Goal: Task Accomplishment & Management: Complete application form

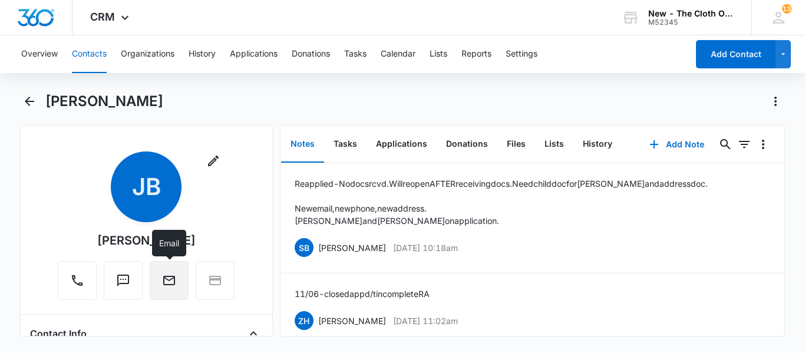
click at [176, 275] on button "Email" at bounding box center [169, 280] width 39 height 39
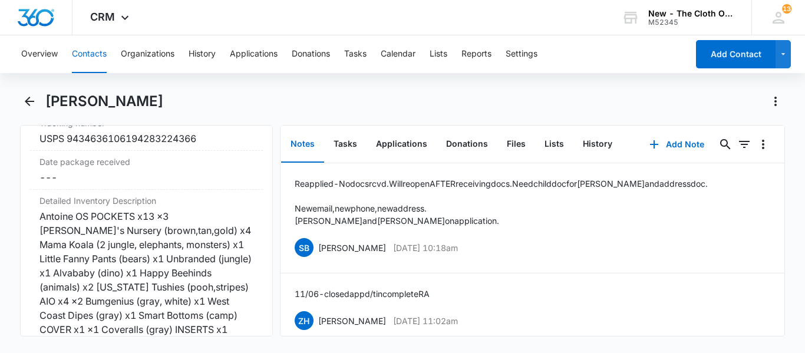
scroll to position [2882, 0]
click at [71, 145] on div "USPS 9434636106194283224366" at bounding box center [146, 138] width 214 height 14
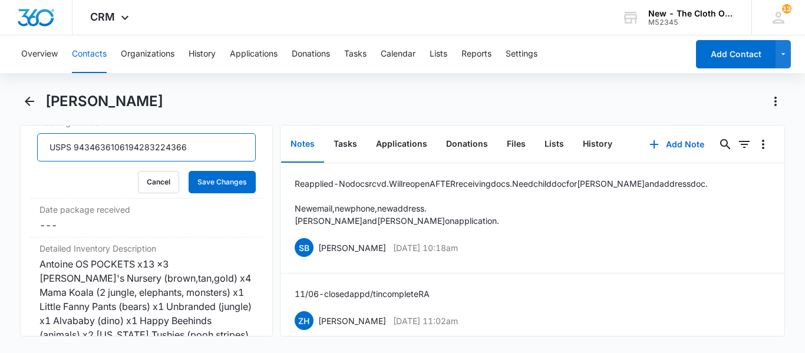
drag, startPoint x: 73, startPoint y: 162, endPoint x: 270, endPoint y: 164, distance: 196.8
click at [270, 164] on div "Remove [PERSON_NAME] Contact Info Name Cancel Save Changes [PERSON_NAME] Phone …" at bounding box center [146, 231] width 253 height 212
click at [164, 193] on button "Cancel" at bounding box center [158, 182] width 41 height 22
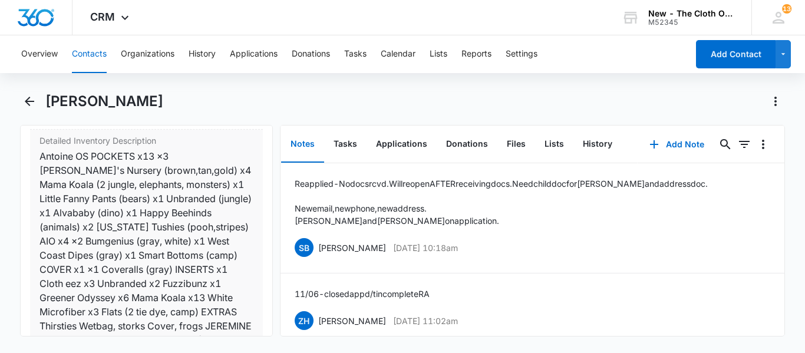
scroll to position [2946, 0]
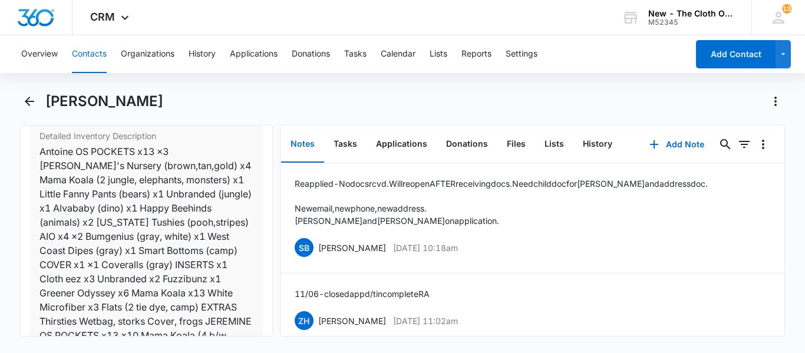
click at [66, 180] on div "Antoine OS POCKETS x13 x3 [PERSON_NAME]'s Nursery (brown,tan,gold) x4 Mama Koal…" at bounding box center [146, 285] width 214 height 283
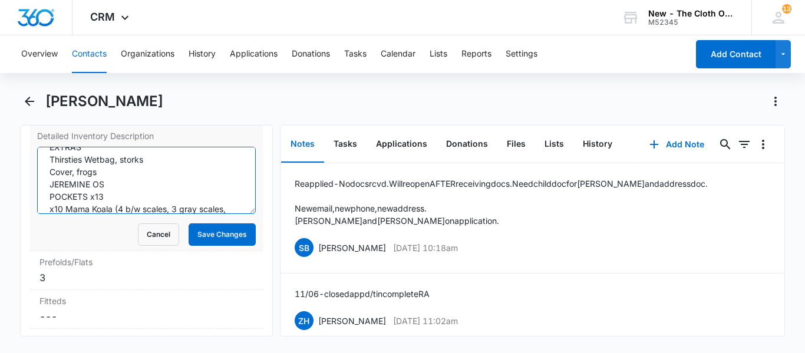
scroll to position [483, 0]
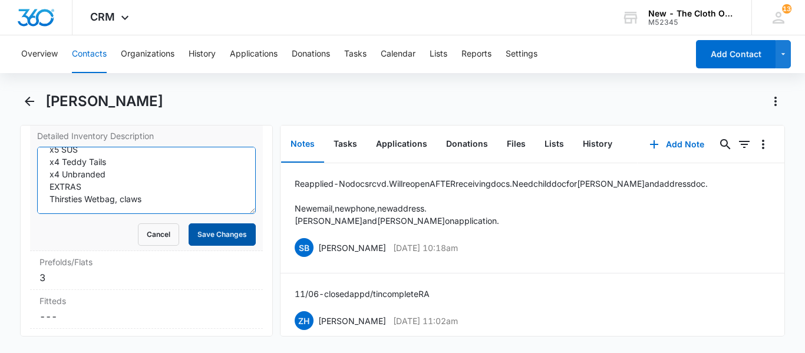
drag, startPoint x: 46, startPoint y: 174, endPoint x: 229, endPoint y: 242, distance: 194.8
click at [229, 242] on form "Antoine OS POCKETS x13 x3 [PERSON_NAME]'s Nursery (brown,tan,gold) x4 Mama Koal…" at bounding box center [146, 196] width 219 height 99
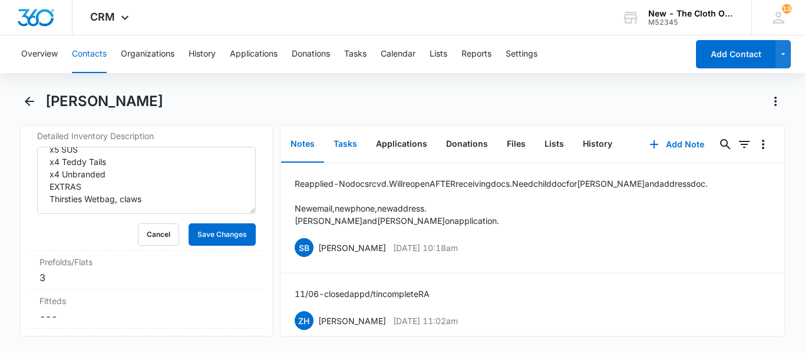
click at [355, 144] on button "Tasks" at bounding box center [345, 144] width 42 height 37
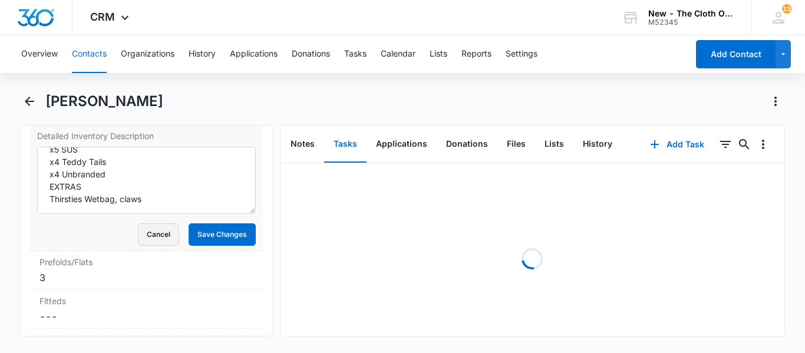
click at [160, 246] on button "Cancel" at bounding box center [158, 234] width 41 height 22
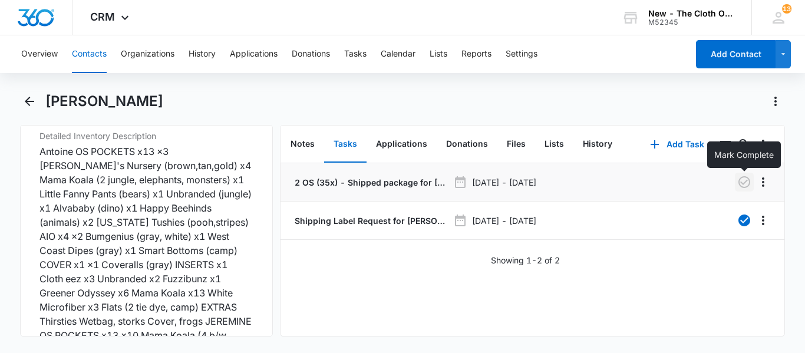
click at [745, 184] on icon "button" at bounding box center [744, 182] width 14 height 14
click at [679, 147] on button "Add Task" at bounding box center [677, 144] width 78 height 28
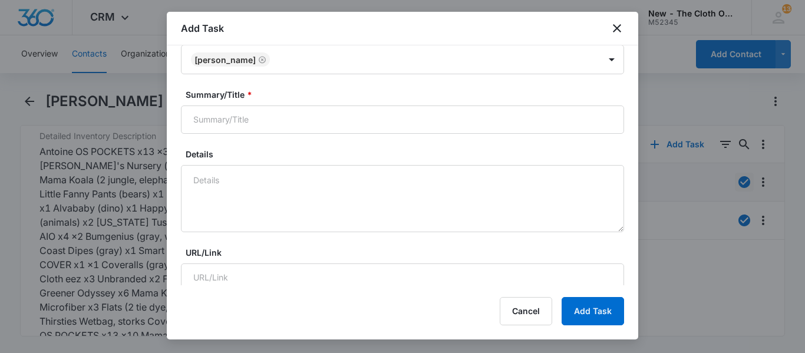
scroll to position [124, 0]
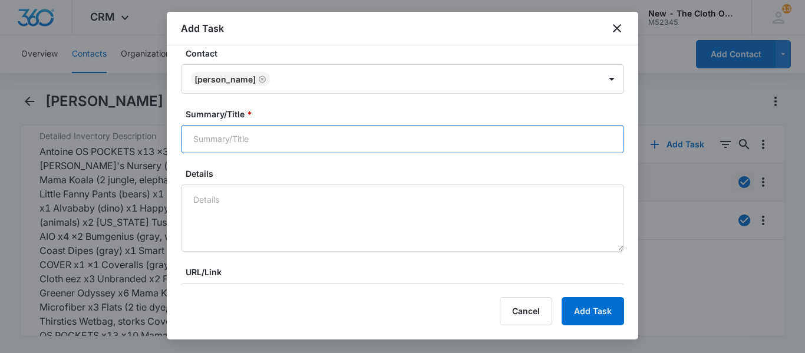
click at [234, 140] on input "Summary/Title *" at bounding box center [402, 139] width 443 height 28
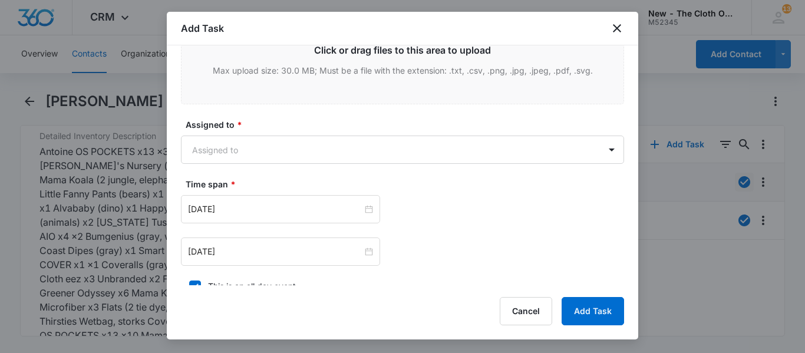
scroll to position [639, 0]
type input "Check In"
click at [227, 144] on body "CRM Apps Reputation CRM Email Social Ads Intelligence Brand Settings New - The …" at bounding box center [402, 176] width 805 height 353
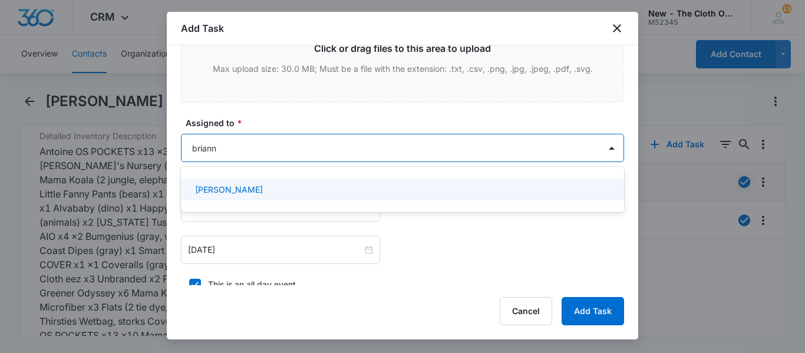
type input "brianna"
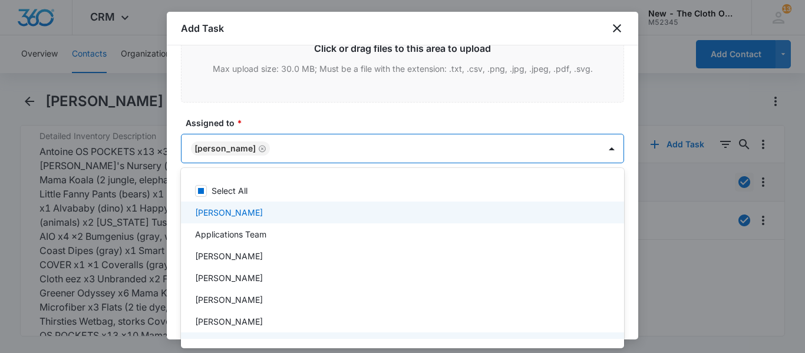
click at [611, 148] on div at bounding box center [402, 176] width 805 height 353
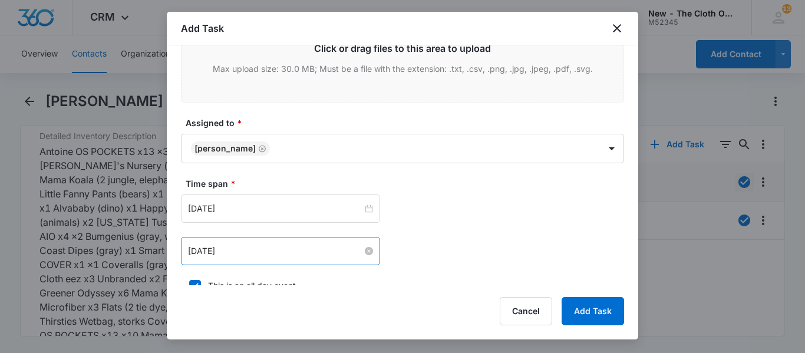
scroll to position [708, 0]
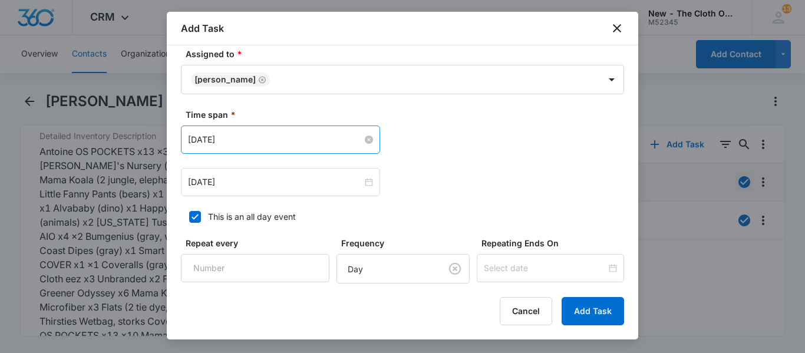
click at [247, 141] on input "[DATE]" at bounding box center [275, 139] width 174 height 13
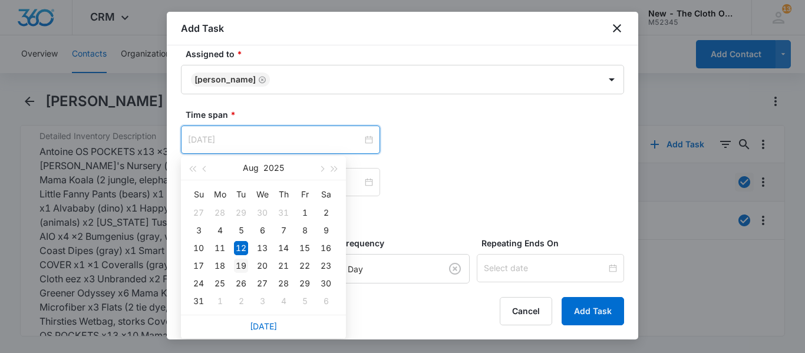
type input "[DATE]"
click at [239, 262] on div "19" at bounding box center [241, 266] width 14 height 14
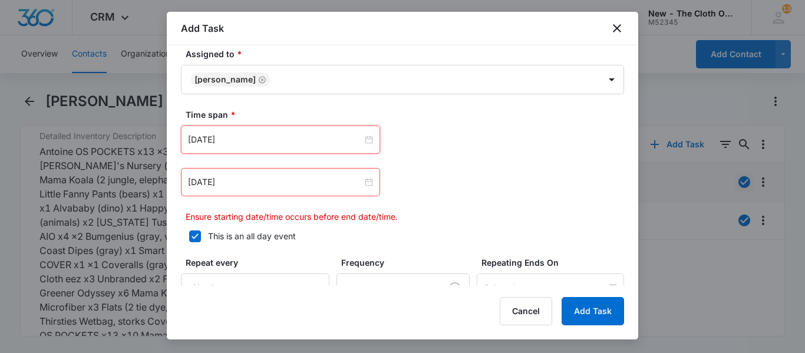
click at [281, 194] on div "[DATE]" at bounding box center [280, 182] width 199 height 28
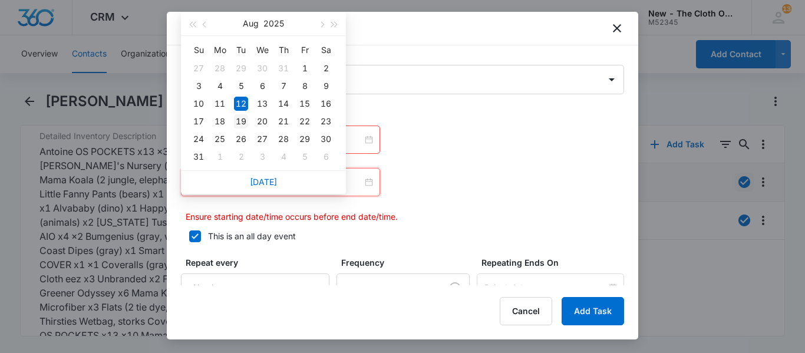
type input "[DATE]"
click at [245, 120] on div "19" at bounding box center [241, 121] width 14 height 14
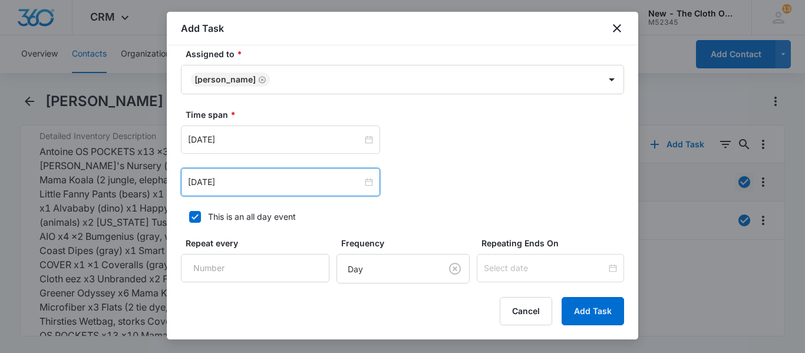
click at [443, 173] on div "[DATE] [DATE] Su Mo Tu We Th Fr Sa 27 28 29 30 31 1 2 3 4 5 6 7 8 9 10 11 12 13…" at bounding box center [402, 182] width 443 height 28
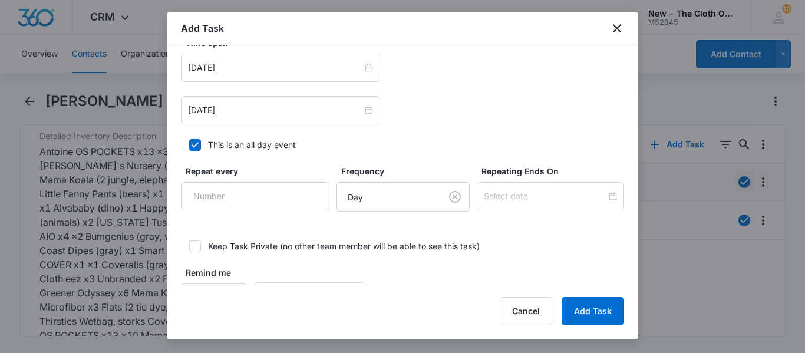
scroll to position [820, 0]
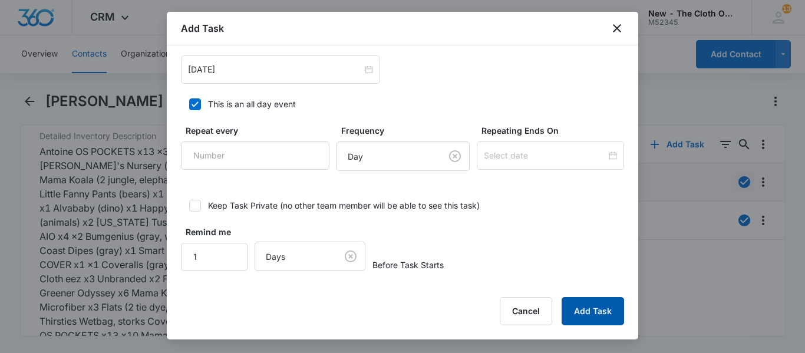
click at [622, 307] on button "Add Task" at bounding box center [592, 311] width 62 height 28
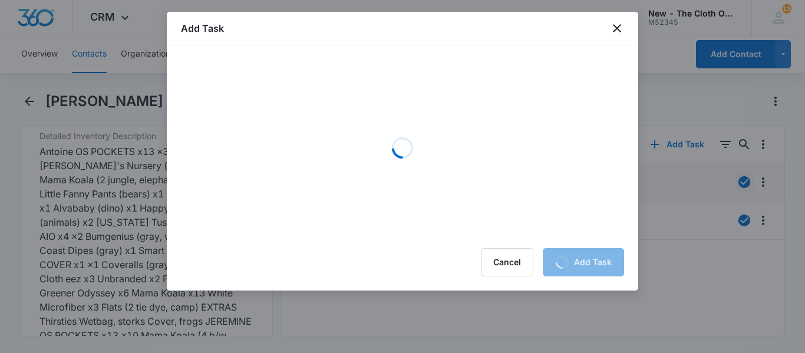
scroll to position [0, 0]
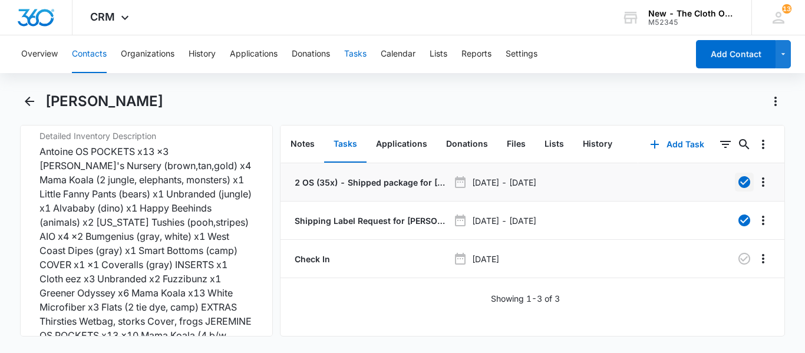
click at [359, 50] on button "Tasks" at bounding box center [355, 54] width 22 height 38
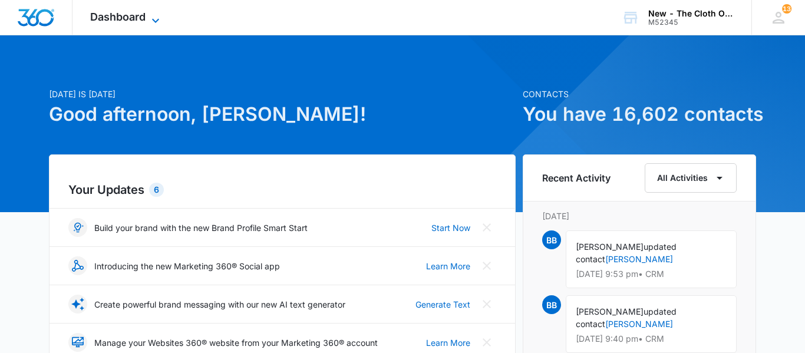
click at [153, 18] on icon at bounding box center [155, 21] width 14 height 14
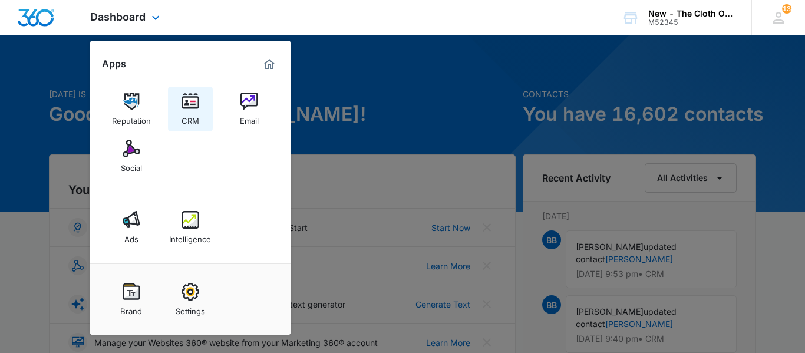
click at [190, 99] on img at bounding box center [190, 101] width 18 height 18
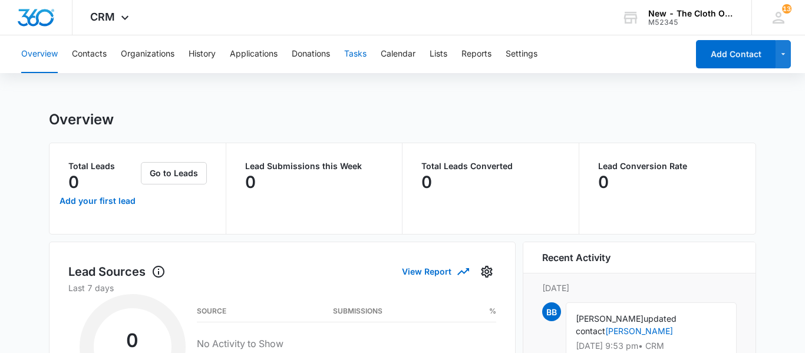
click at [351, 53] on button "Tasks" at bounding box center [355, 54] width 22 height 38
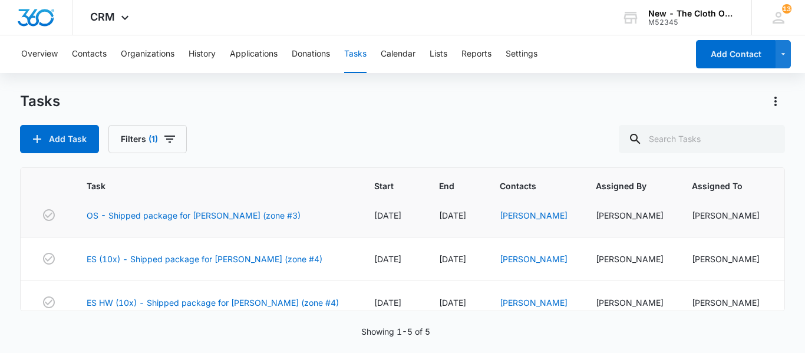
scroll to position [62, 0]
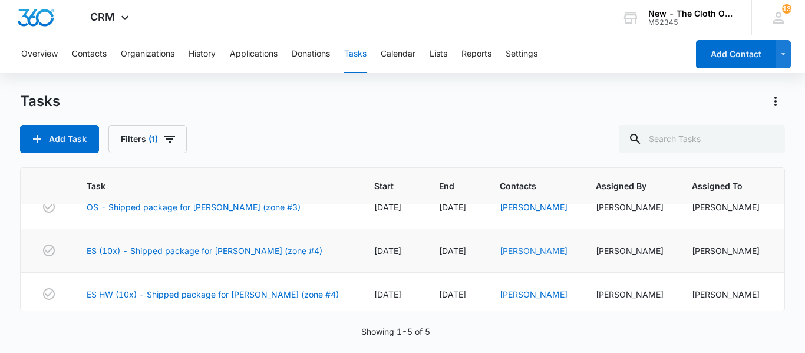
click at [520, 252] on link "Vanessa Kaelin" at bounding box center [534, 251] width 68 height 10
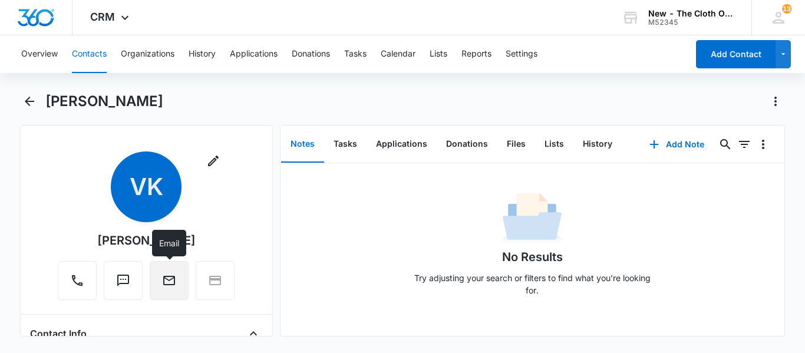
click at [170, 285] on icon "Email" at bounding box center [169, 280] width 12 height 9
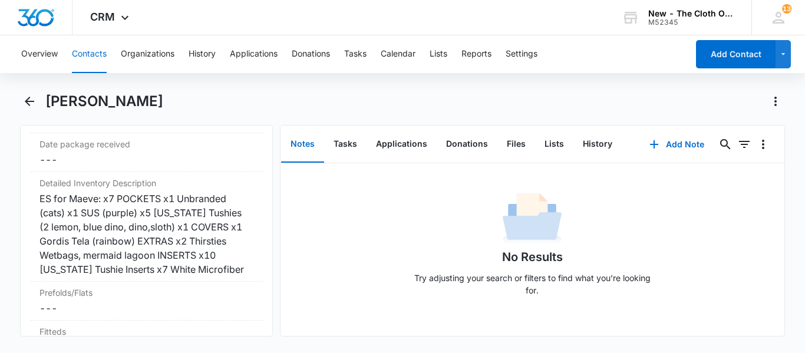
scroll to position [2875, 0]
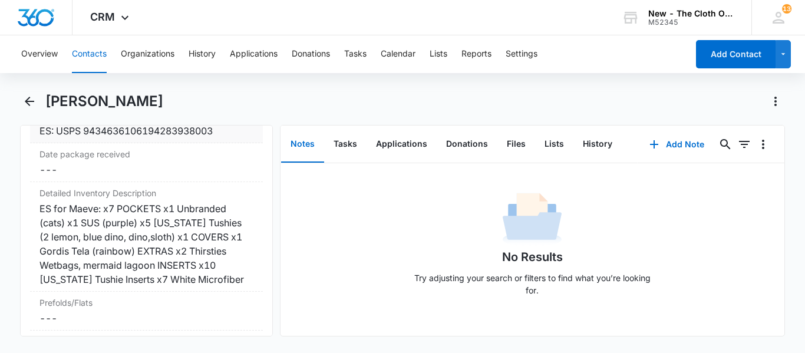
click at [111, 143] on div "Tracking number Cancel Save Changes ES: USPS 9434636106194283938003" at bounding box center [146, 123] width 233 height 39
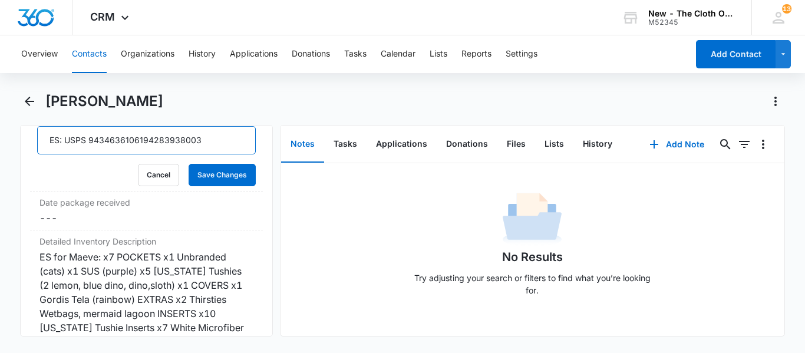
drag, startPoint x: 88, startPoint y: 169, endPoint x: 318, endPoint y: 173, distance: 229.8
click at [318, 173] on div "Remove VK Vanessa Kaelin Contact Info Name Cancel Save Changes Vanessa Kaelin P…" at bounding box center [402, 231] width 765 height 212
click at [160, 186] on button "Cancel" at bounding box center [158, 175] width 41 height 22
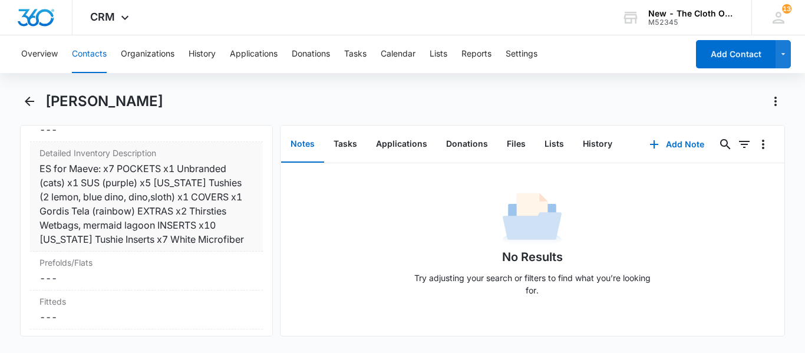
scroll to position [2923, 0]
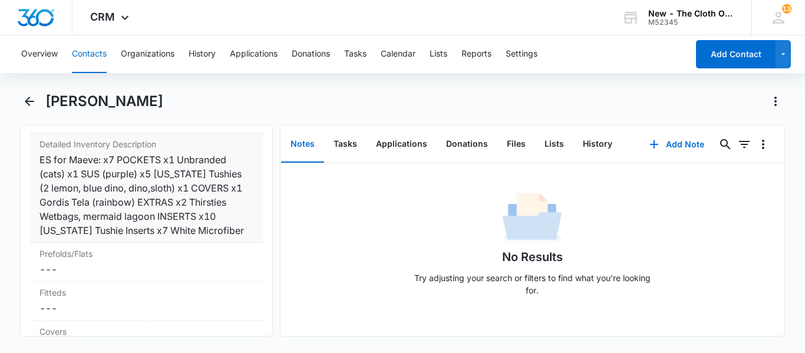
click at [79, 199] on div "ES for Maeve: x7 POCKETS x1 Unbranded (cats) x1 SUS (purple) x5 Texas Tushies (…" at bounding box center [146, 195] width 214 height 85
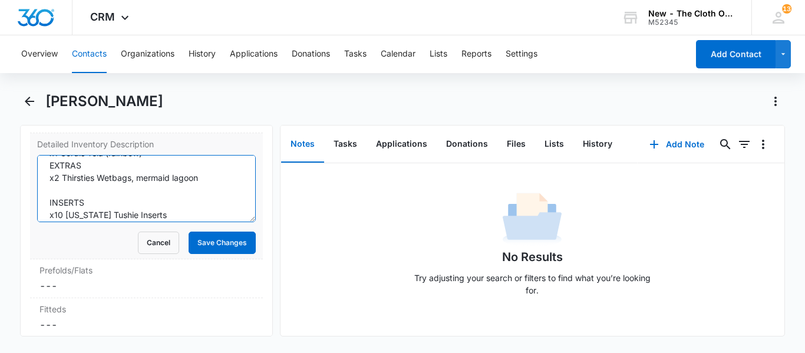
scroll to position [111, 0]
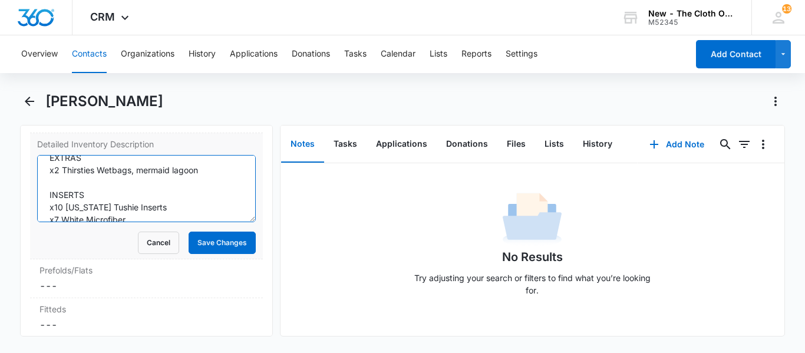
drag, startPoint x: 47, startPoint y: 210, endPoint x: 168, endPoint y: 245, distance: 125.8
click at [168, 222] on textarea "ES for Maeve: x7 POCKETS x1 Unbranded (cats) x1 SUS (purple) x5 Texas Tushies (…" at bounding box center [146, 188] width 219 height 67
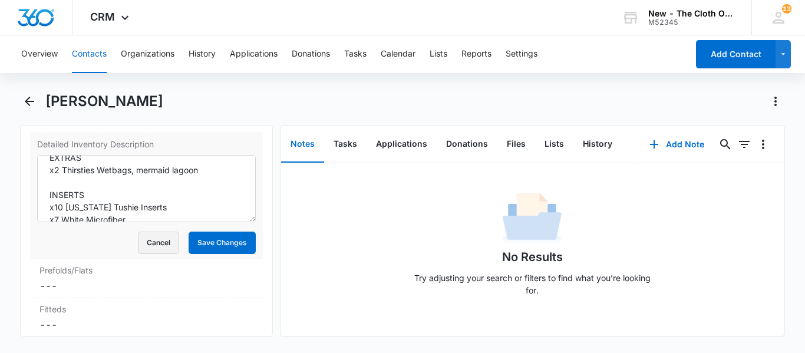
click at [157, 254] on button "Cancel" at bounding box center [158, 243] width 41 height 22
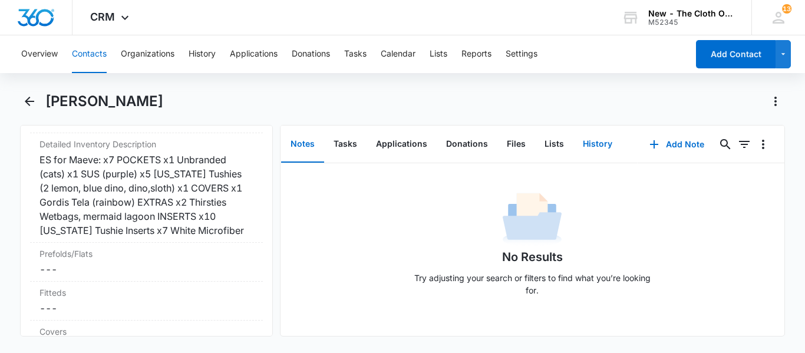
click at [600, 136] on button "History" at bounding box center [597, 144] width 48 height 37
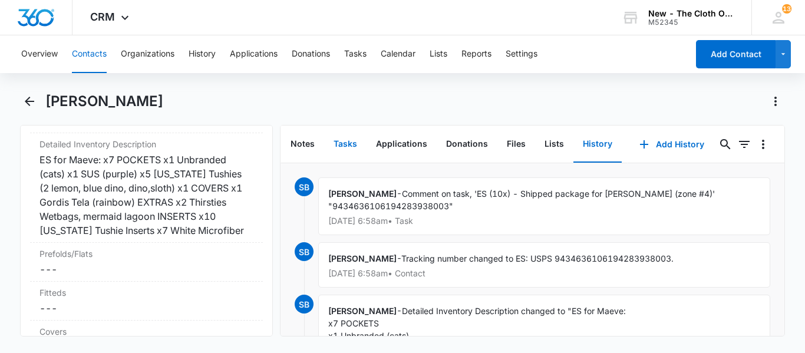
click at [351, 146] on button "Tasks" at bounding box center [345, 144] width 42 height 37
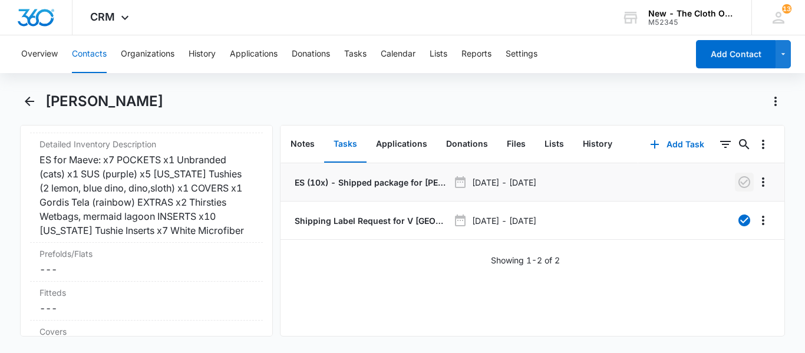
click at [746, 183] on icon "button" at bounding box center [744, 182] width 14 height 14
click at [662, 146] on icon "button" at bounding box center [654, 144] width 14 height 14
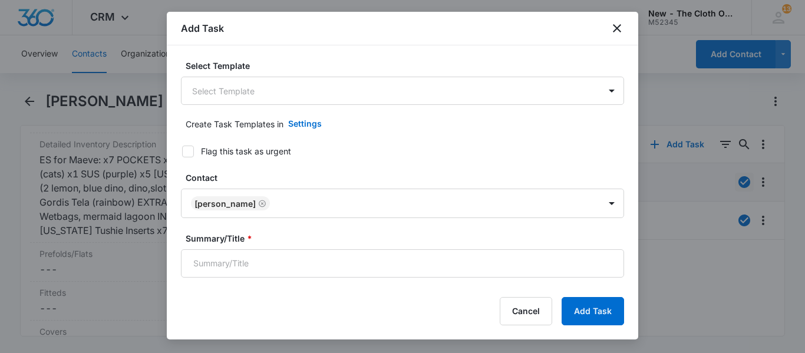
type input "[DATE]"
click at [266, 92] on body "CRM Apps Reputation CRM Email Social Ads Intelligence Brand Settings New - The …" at bounding box center [402, 176] width 805 height 353
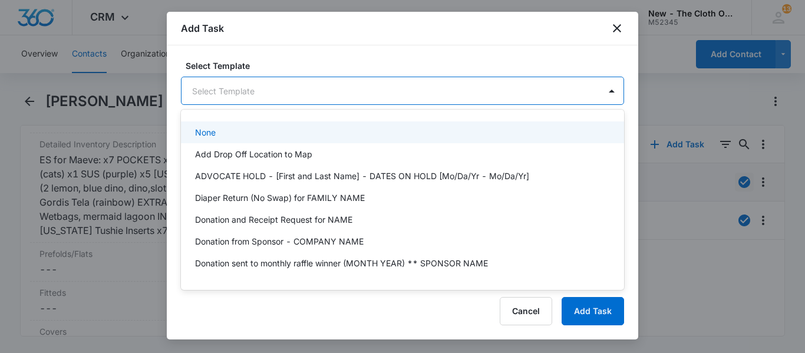
type input "s"
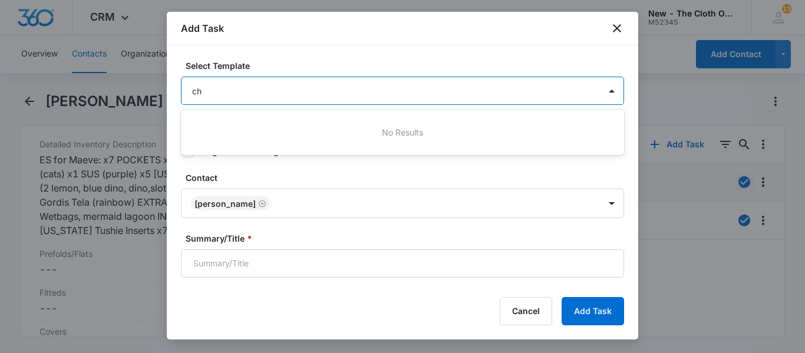
type input "c"
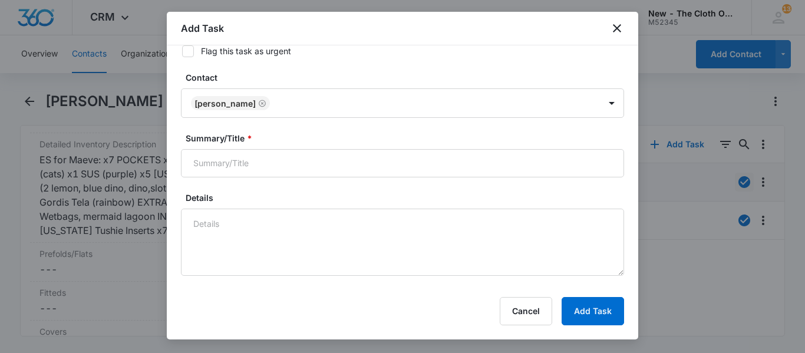
scroll to position [104, 0]
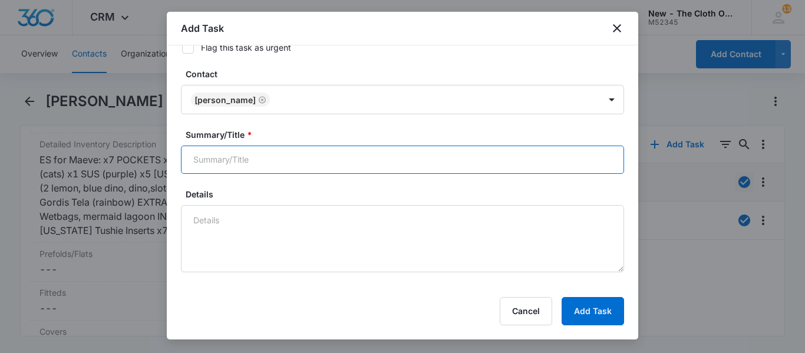
click at [268, 163] on input "Summary/Title *" at bounding box center [402, 160] width 443 height 28
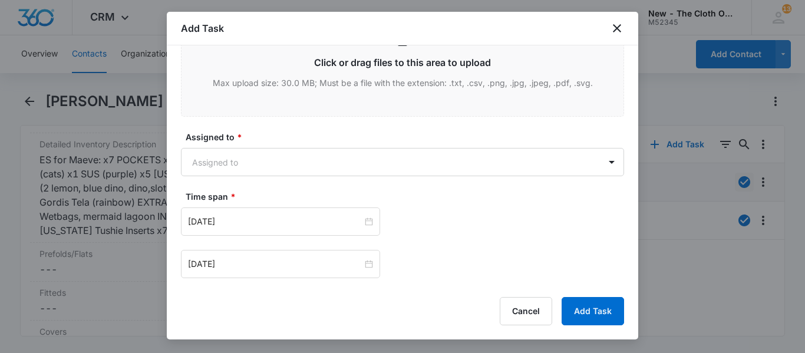
scroll to position [626, 0]
type input "Check In"
click at [295, 164] on body "CRM Apps Reputation CRM Email Social Ads Intelligence Brand Settings New - The …" at bounding box center [402, 176] width 805 height 353
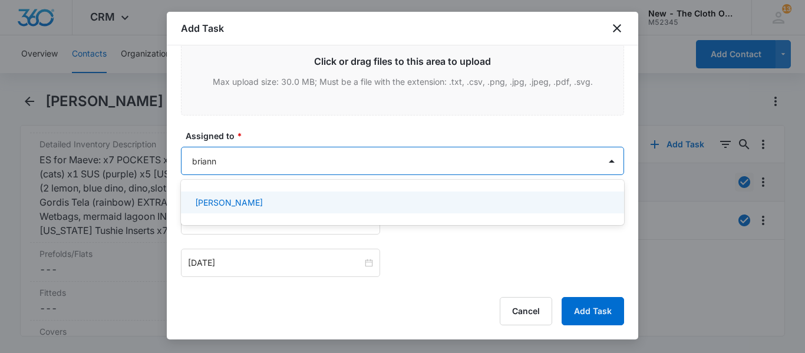
type input "brianna"
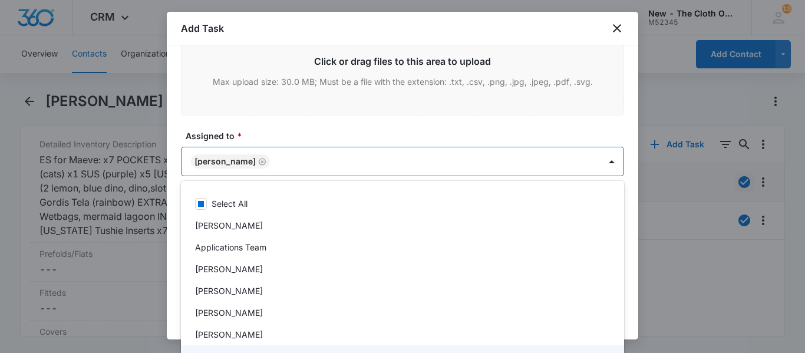
click at [603, 160] on div at bounding box center [402, 176] width 805 height 353
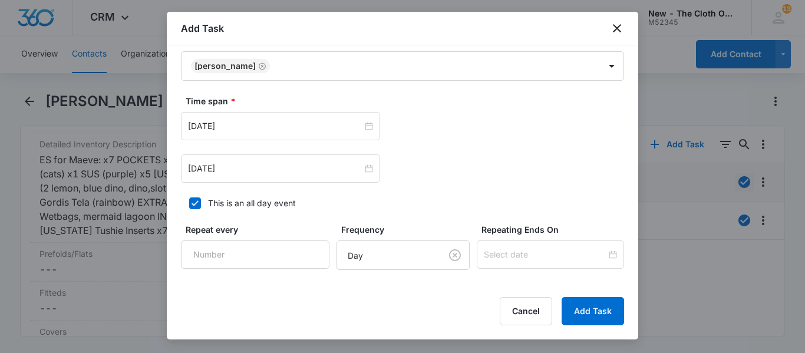
scroll to position [735, 0]
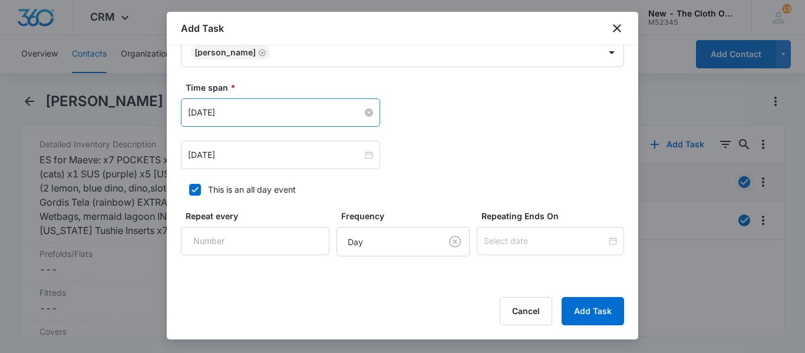
click at [275, 106] on input "[DATE]" at bounding box center [275, 112] width 174 height 13
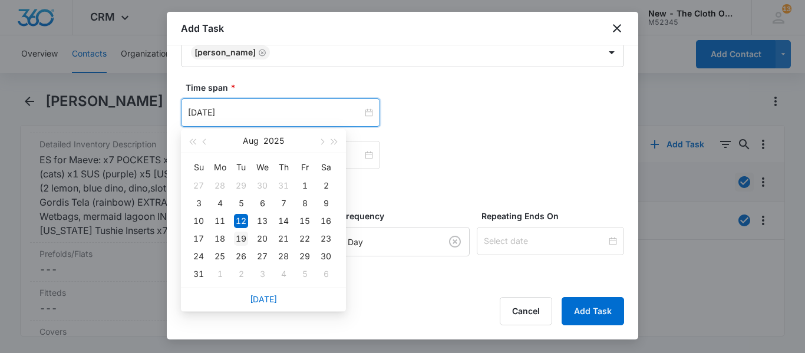
type input "[DATE]"
click at [244, 234] on div "19" at bounding box center [241, 239] width 14 height 14
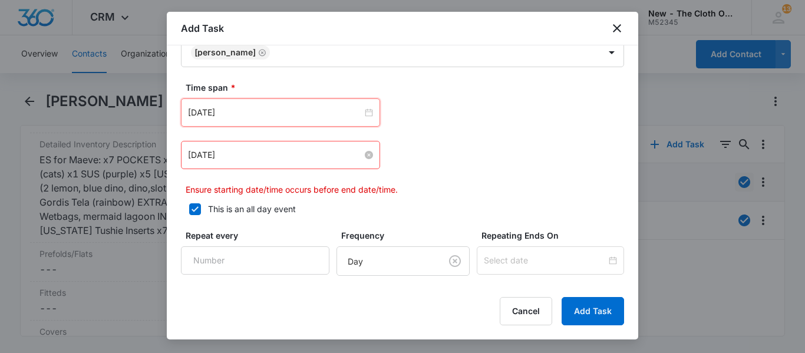
click at [315, 150] on input "[DATE]" at bounding box center [275, 154] width 174 height 13
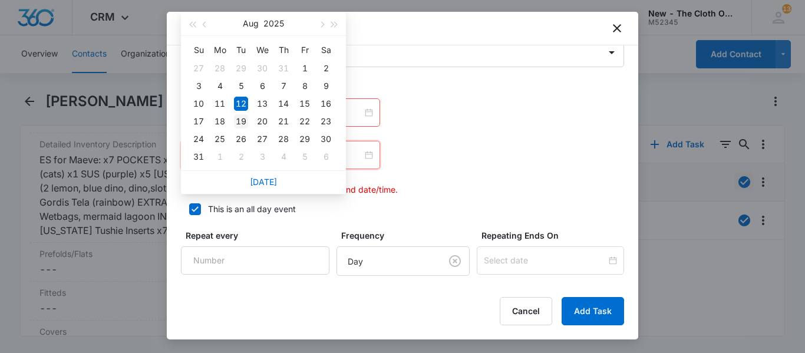
type input "[DATE]"
click at [242, 122] on div "19" at bounding box center [241, 121] width 14 height 14
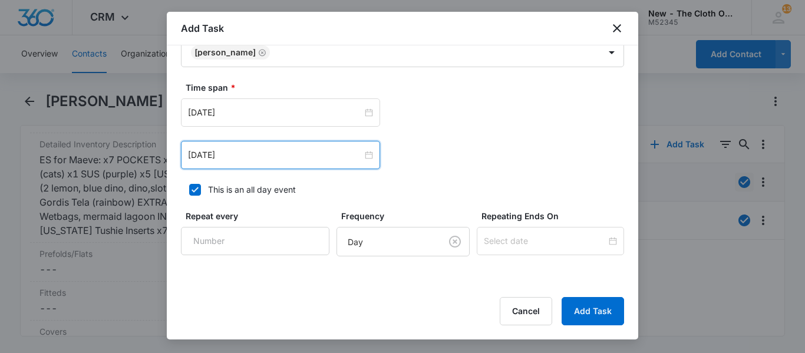
scroll to position [820, 0]
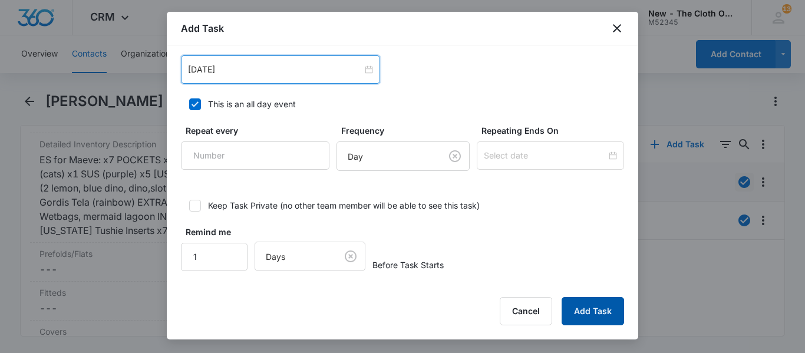
click at [584, 312] on button "Add Task" at bounding box center [592, 311] width 62 height 28
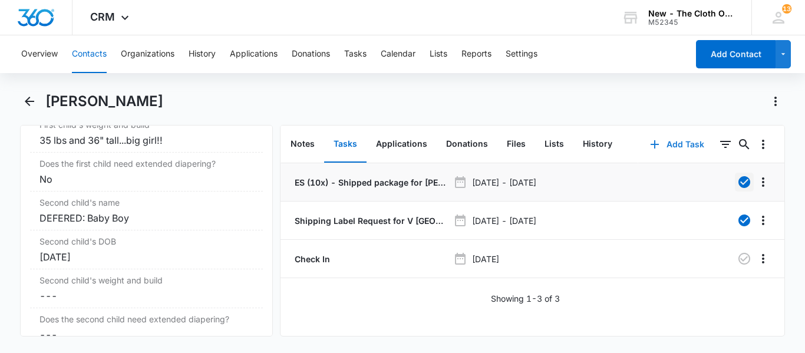
scroll to position [1541, 0]
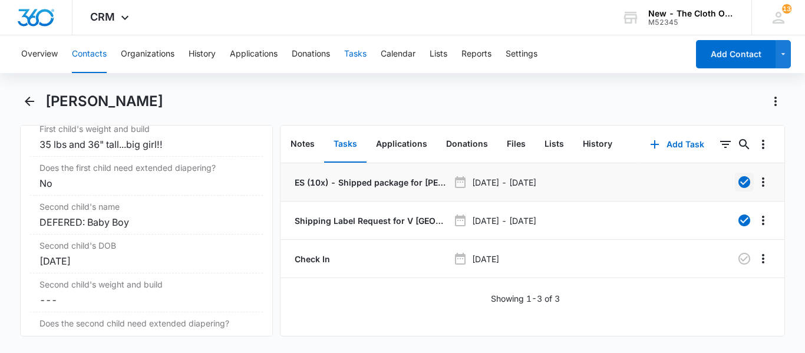
click at [353, 54] on button "Tasks" at bounding box center [355, 54] width 22 height 38
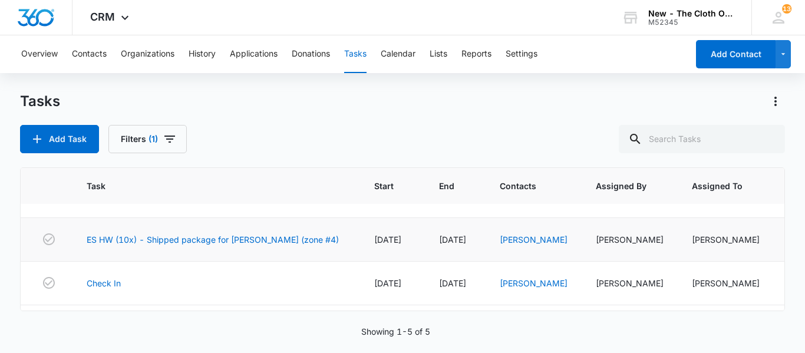
scroll to position [88, 0]
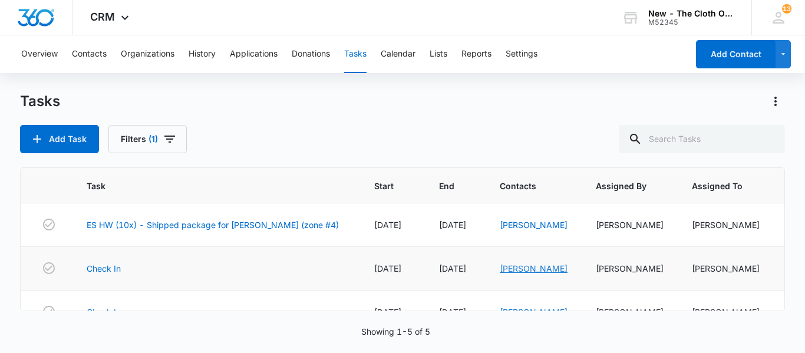
click at [508, 267] on link "[PERSON_NAME]" at bounding box center [534, 268] width 68 height 10
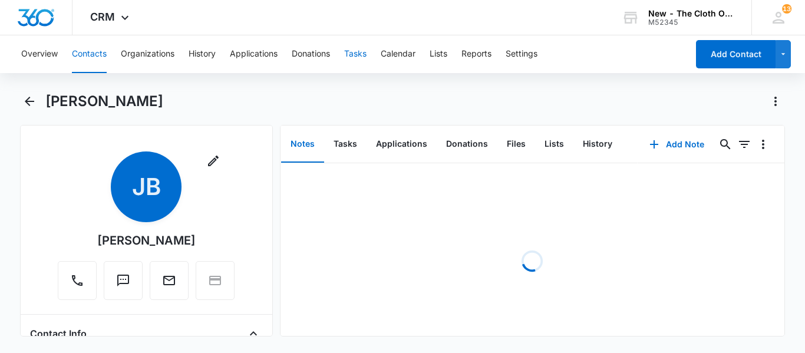
click at [361, 54] on button "Tasks" at bounding box center [355, 54] width 22 height 38
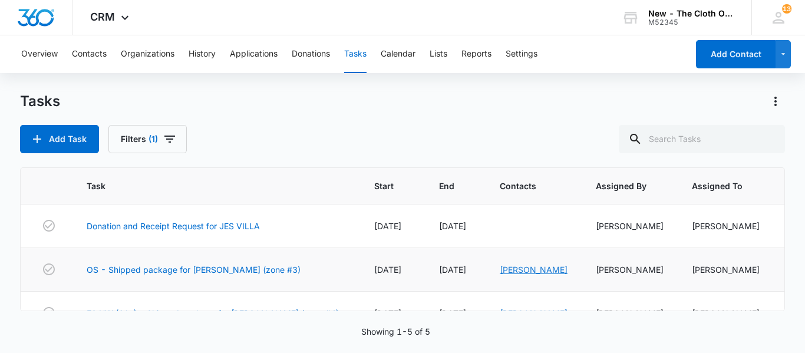
click at [505, 272] on link "Jordan Smith" at bounding box center [534, 270] width 68 height 10
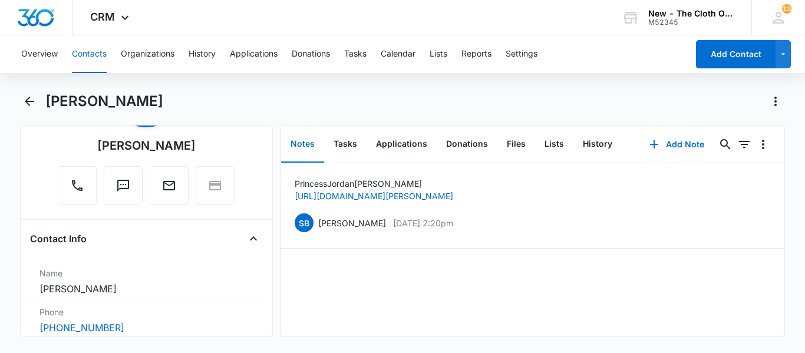
scroll to position [107, 0]
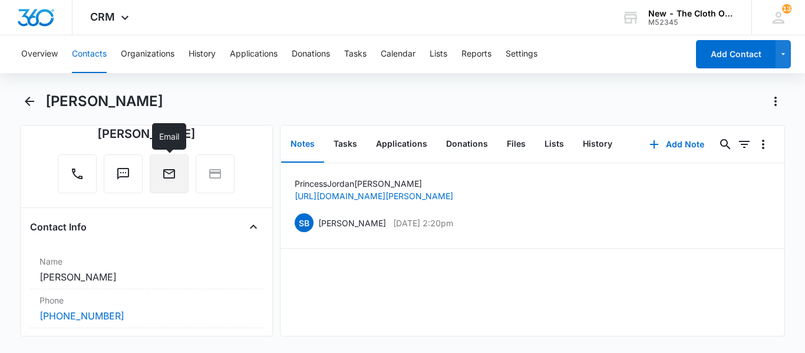
click at [157, 179] on button "Email" at bounding box center [169, 173] width 39 height 39
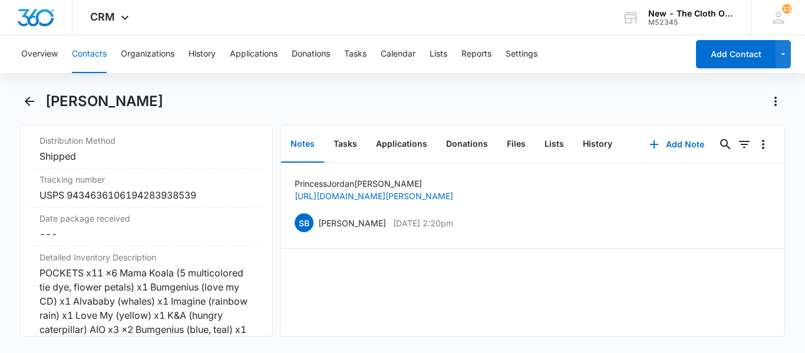
scroll to position [2862, 0]
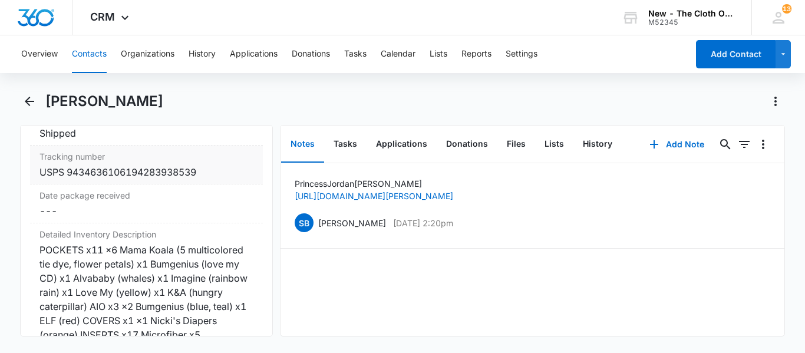
click at [74, 165] on div "USPS 9434636106194283938539" at bounding box center [146, 172] width 214 height 14
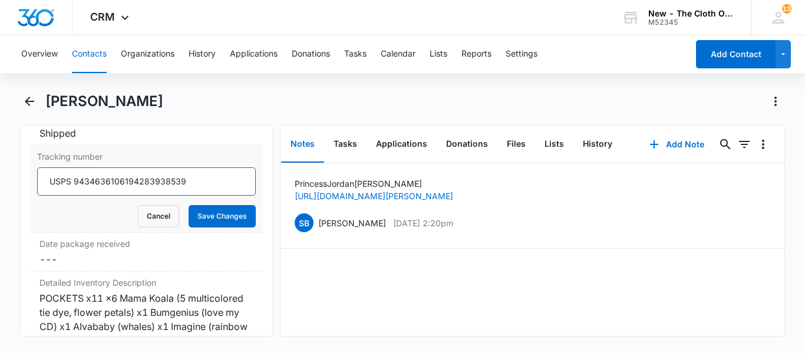
drag, startPoint x: 71, startPoint y: 165, endPoint x: 220, endPoint y: 170, distance: 149.2
click at [220, 170] on input "USPS 9434636106194283938539" at bounding box center [146, 181] width 219 height 28
click at [149, 205] on button "Cancel" at bounding box center [158, 216] width 41 height 22
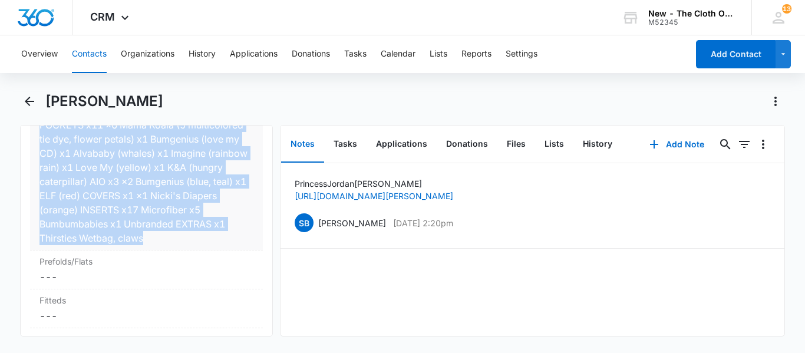
drag, startPoint x: 35, startPoint y: 233, endPoint x: 154, endPoint y: 232, distance: 118.4
click at [154, 232] on div "Detailed Inventory Description Cancel Save Changes POCKETS x11 x6 Mama Koala (5…" at bounding box center [146, 174] width 233 height 152
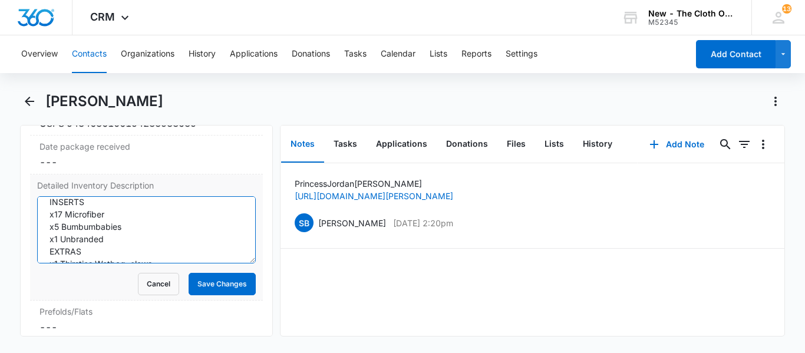
scroll to position [186, 0]
drag, startPoint x: 46, startPoint y: 196, endPoint x: 175, endPoint y: 247, distance: 138.8
click at [175, 247] on textarea "POCKETS x11 x6 Mama Koala (5 multicolored tie dye, flower petals) x1 Bumgenius …" at bounding box center [146, 229] width 219 height 67
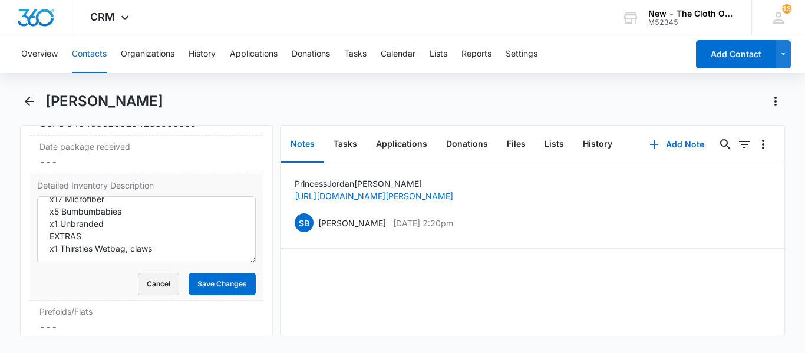
click at [156, 273] on button "Cancel" at bounding box center [158, 284] width 41 height 22
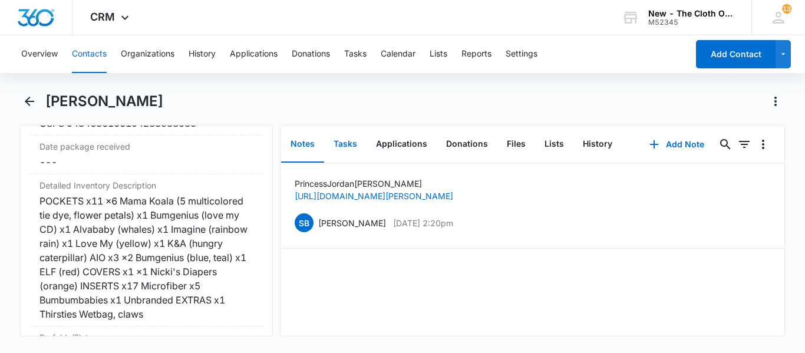
click at [353, 140] on button "Tasks" at bounding box center [345, 144] width 42 height 37
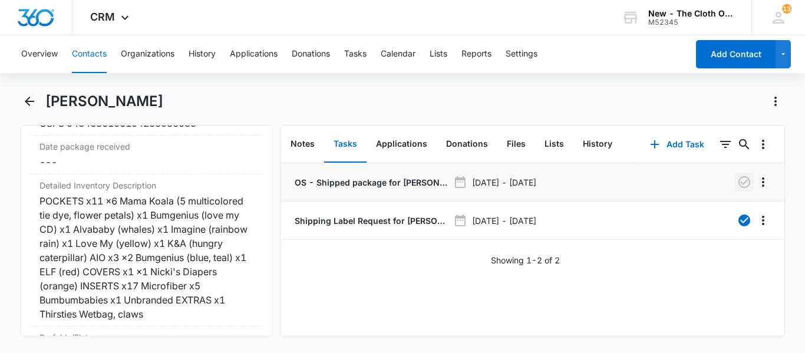
click at [745, 183] on icon "button" at bounding box center [744, 182] width 14 height 14
click at [692, 147] on button "Add Task" at bounding box center [677, 144] width 78 height 28
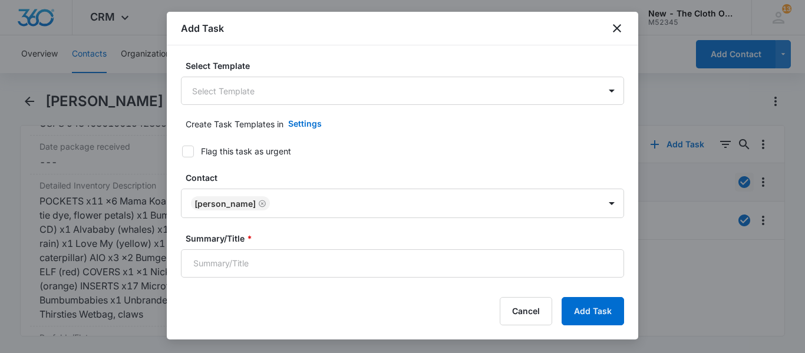
type input "[DATE]"
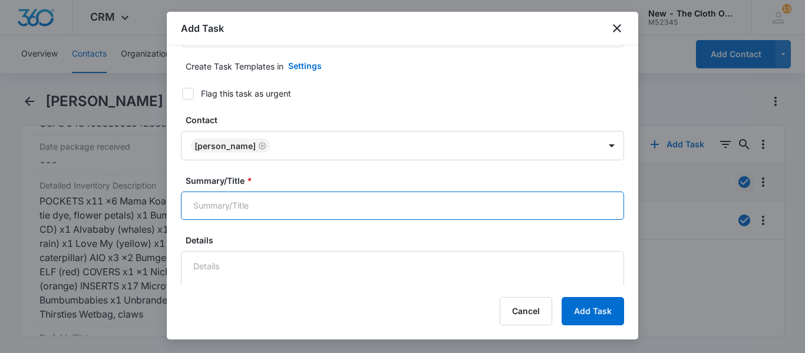
click at [288, 192] on input "Summary/Title *" at bounding box center [402, 205] width 443 height 28
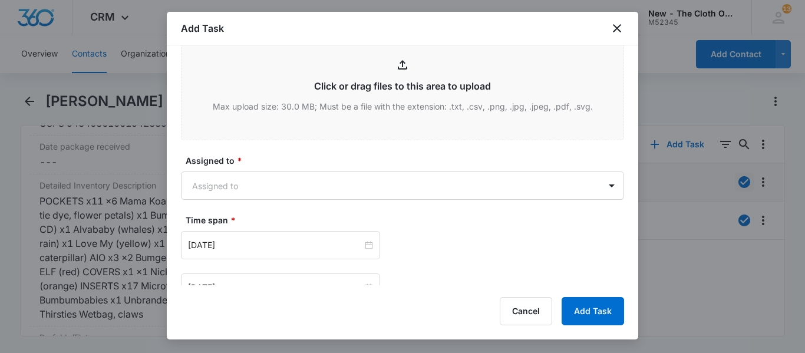
scroll to position [604, 0]
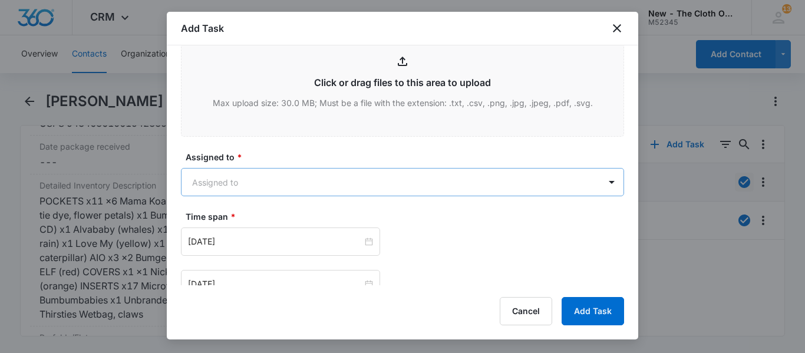
type input "Check In"
click at [244, 181] on body "CRM Apps Reputation CRM Email Social Ads Intelligence Brand Settings New - The …" at bounding box center [402, 176] width 805 height 353
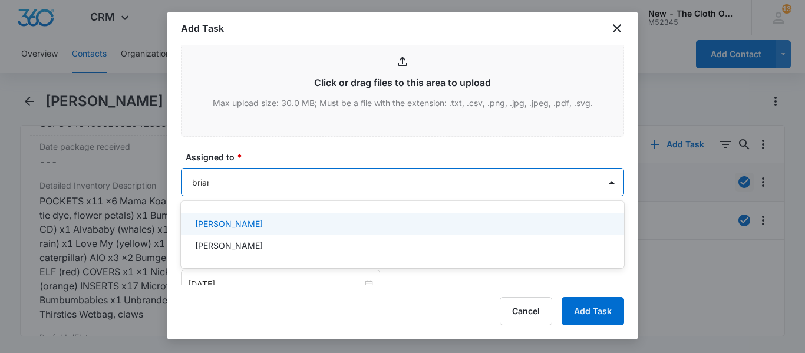
type input "brianna"
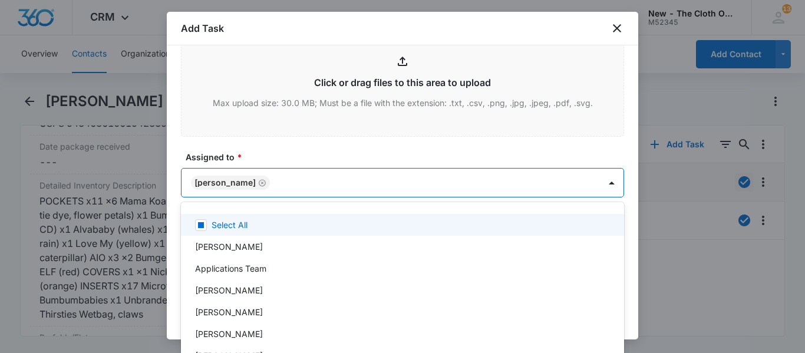
click at [610, 178] on div at bounding box center [402, 176] width 805 height 353
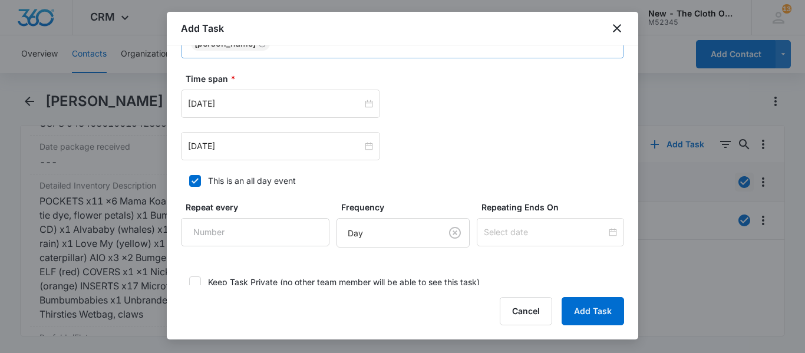
scroll to position [772, 0]
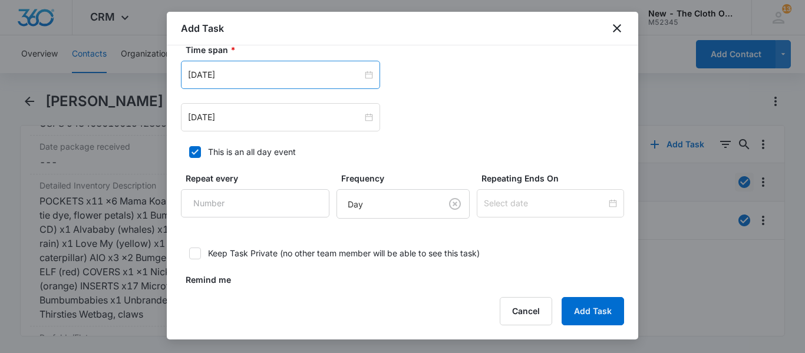
click at [230, 87] on div "[DATE]" at bounding box center [280, 75] width 199 height 28
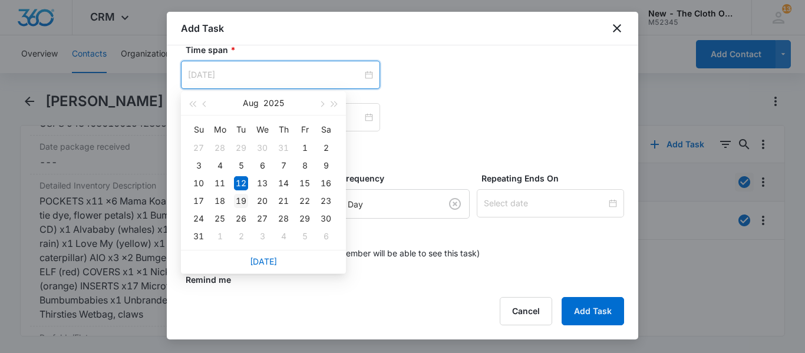
type input "[DATE]"
click at [242, 200] on div "19" at bounding box center [241, 201] width 14 height 14
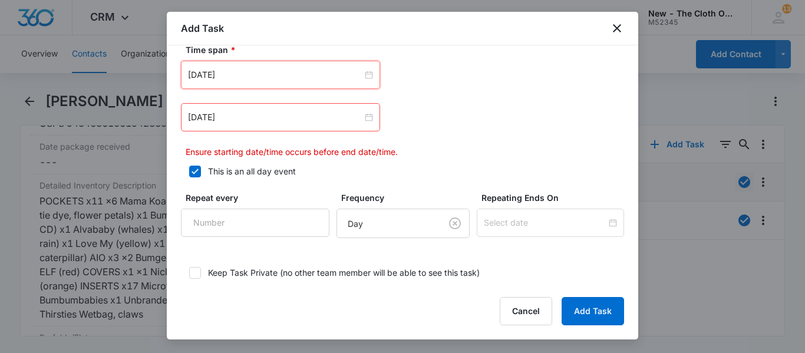
click at [306, 127] on div "[DATE]" at bounding box center [280, 117] width 199 height 28
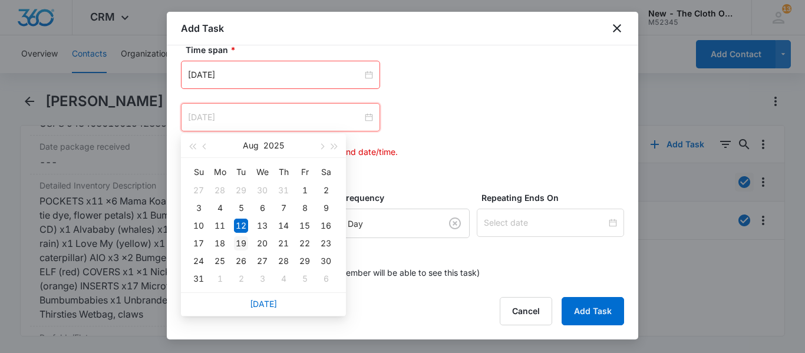
type input "[DATE]"
click at [239, 242] on div "19" at bounding box center [241, 243] width 14 height 14
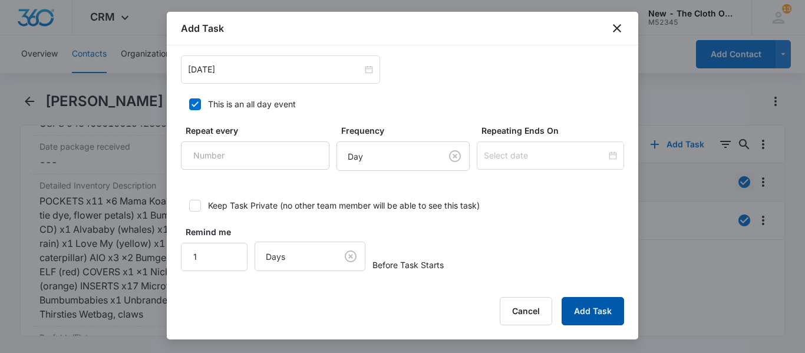
click at [604, 311] on button "Add Task" at bounding box center [592, 311] width 62 height 28
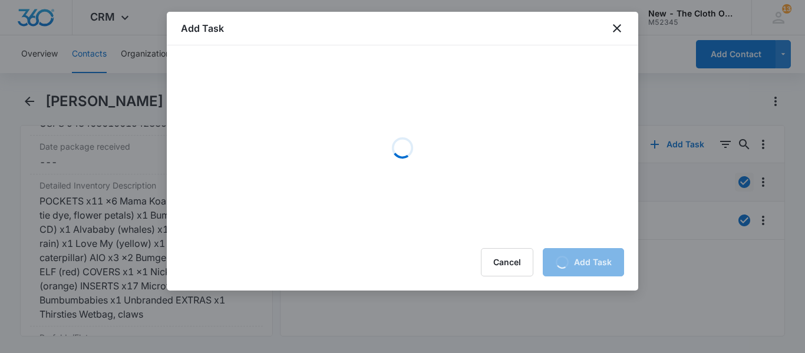
scroll to position [0, 0]
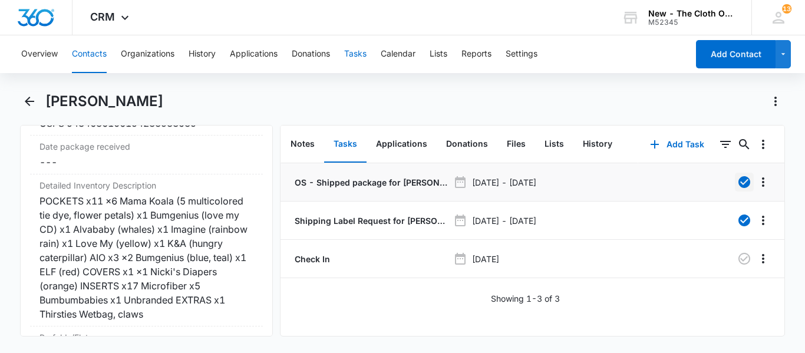
click at [351, 53] on button "Tasks" at bounding box center [355, 54] width 22 height 38
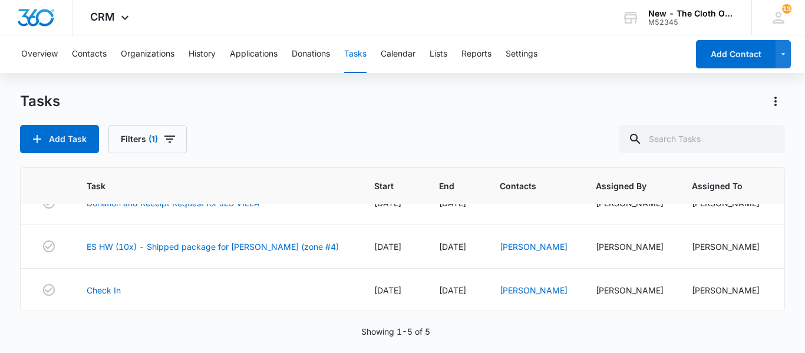
scroll to position [22, 0]
click at [504, 252] on link "Samantha Hannigan" at bounding box center [534, 248] width 68 height 10
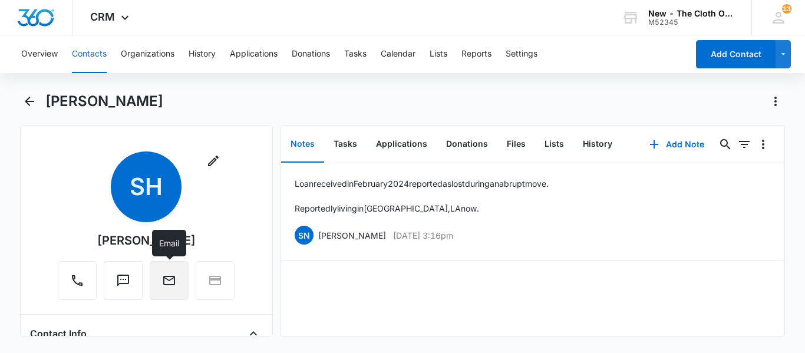
click at [164, 283] on icon "Email" at bounding box center [169, 280] width 12 height 9
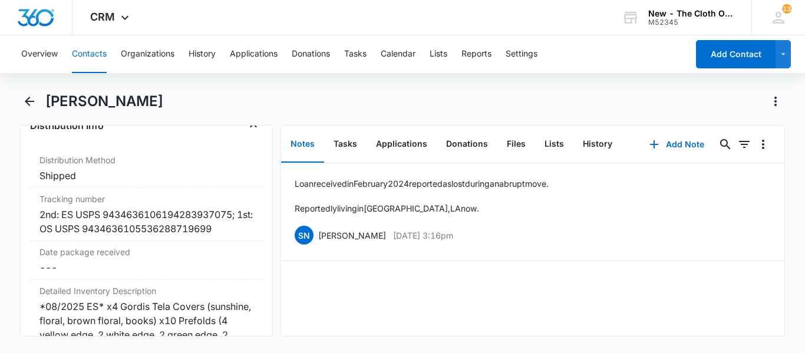
scroll to position [2855, 0]
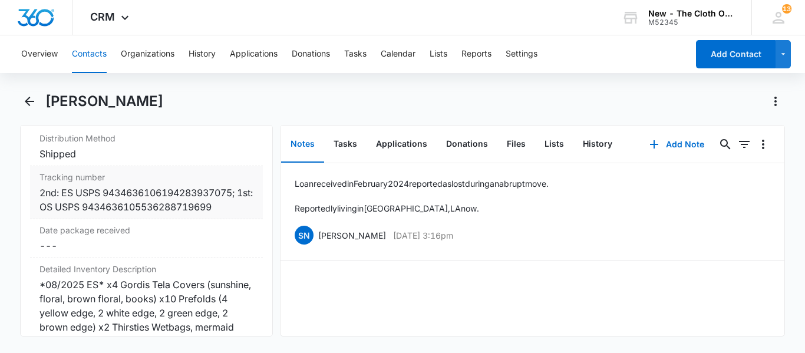
click at [113, 190] on div "2nd: ES USPS 9434636106194283937075; 1st: OS USPS 9434636105536288719699" at bounding box center [146, 200] width 214 height 28
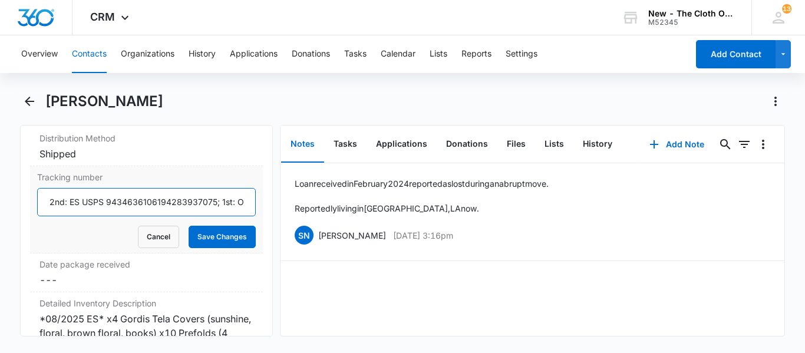
click at [109, 202] on input "2nd: ES USPS 9434636106194283937075; 1st: OS USPS 9434636105536288719699" at bounding box center [146, 202] width 219 height 28
drag, startPoint x: 107, startPoint y: 201, endPoint x: 213, endPoint y: 202, distance: 106.1
click at [213, 202] on input "2nd: ES USPS 9434636106194283937075; 1st: OS USPS 9434636105536288719699" at bounding box center [146, 202] width 219 height 28
click at [151, 237] on button "Cancel" at bounding box center [158, 237] width 41 height 22
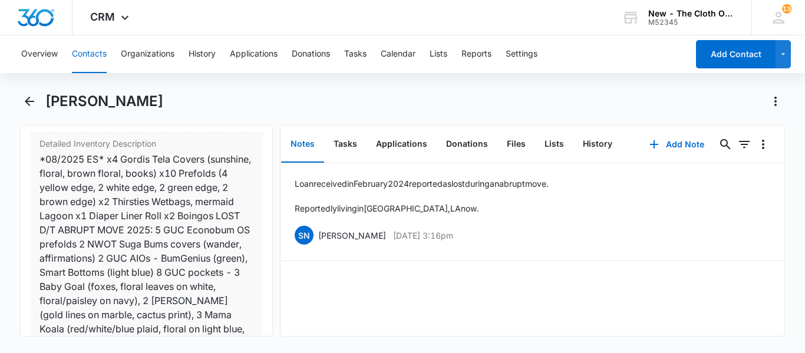
scroll to position [2982, 0]
click at [47, 152] on div "*08/2025 ES* x4 Gordis Tela Covers (sunshine, floral, brown floral, books) x10 …" at bounding box center [146, 292] width 214 height 283
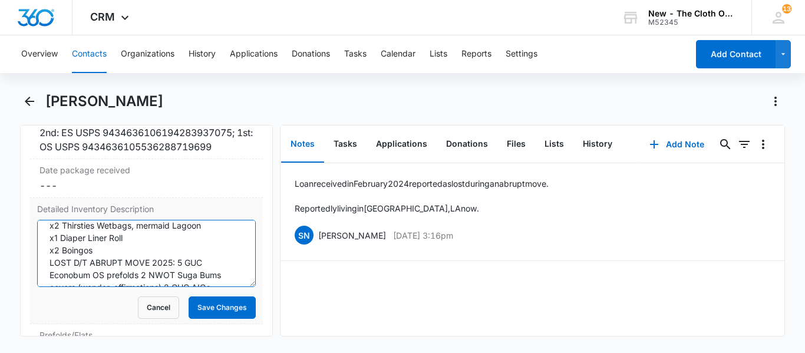
scroll to position [77, 0]
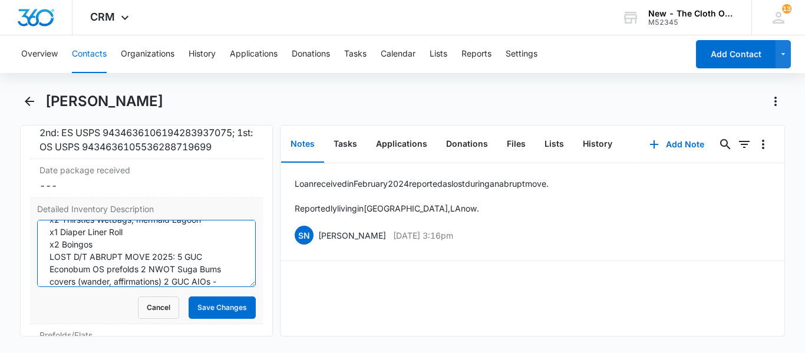
drag, startPoint x: 50, startPoint y: 169, endPoint x: 151, endPoint y: 246, distance: 126.6
click at [151, 246] on textarea "*08/2025 ES* x4 Gordis Tela Covers (sunshine, floral, brown floral, books) x10 …" at bounding box center [146, 253] width 219 height 67
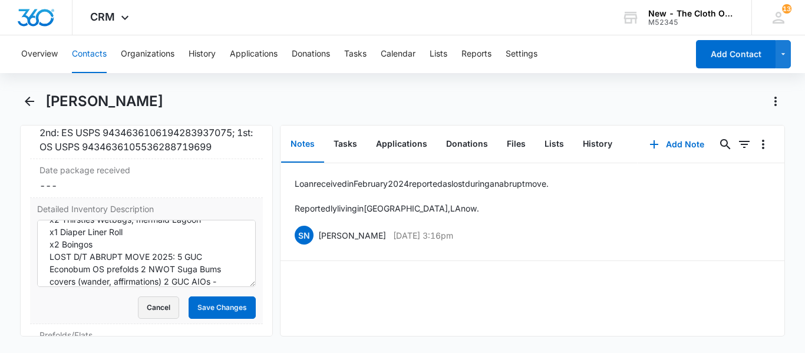
click at [157, 310] on button "Cancel" at bounding box center [158, 307] width 41 height 22
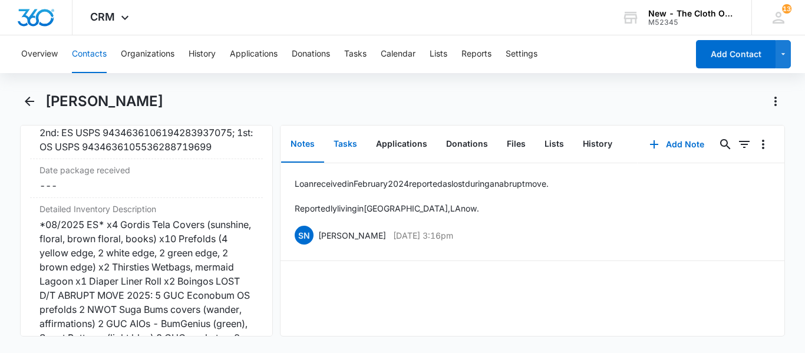
click at [342, 138] on button "Tasks" at bounding box center [345, 144] width 42 height 37
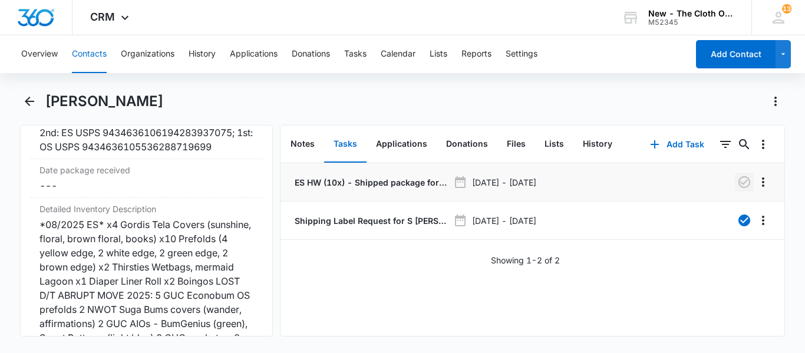
click at [738, 177] on icon "button" at bounding box center [744, 182] width 14 height 14
click at [686, 140] on button "Add Task" at bounding box center [677, 144] width 78 height 28
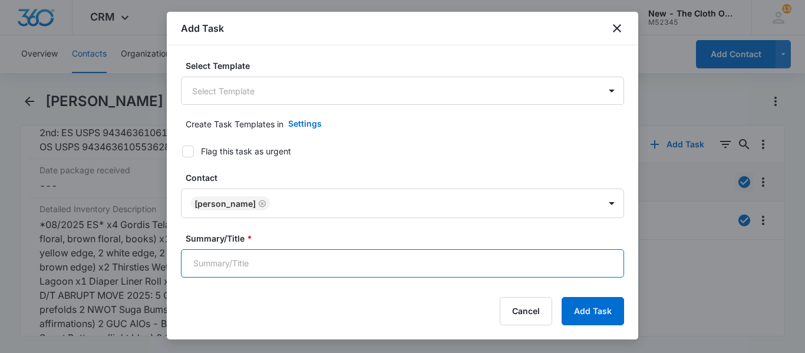
click at [223, 251] on input "Summary/Title *" at bounding box center [402, 263] width 443 height 28
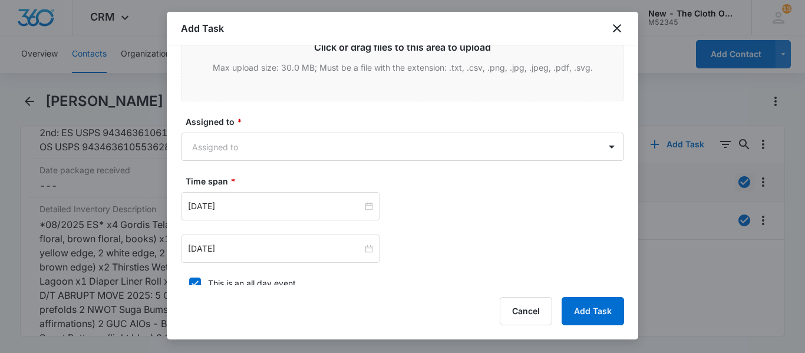
scroll to position [644, 0]
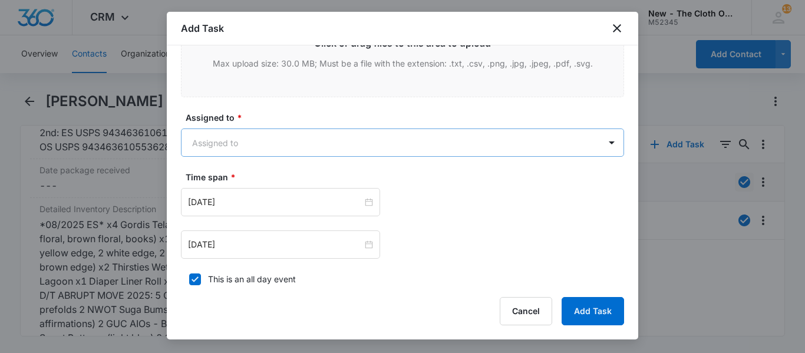
type input "Check In"
click at [244, 148] on body "CRM Apps Reputation CRM Email Social Ads Intelligence Brand Settings New - The …" at bounding box center [402, 176] width 805 height 353
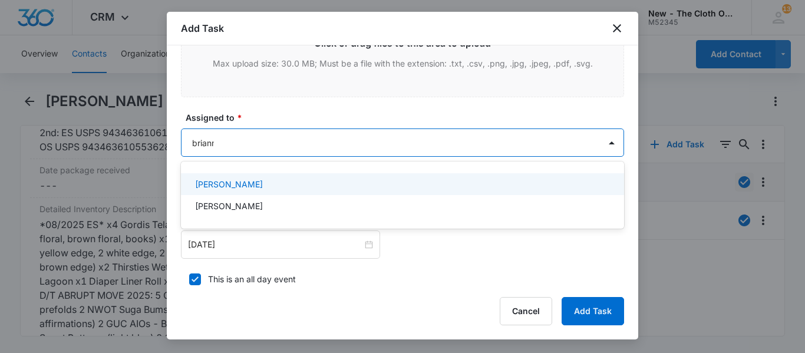
type input "brianna"
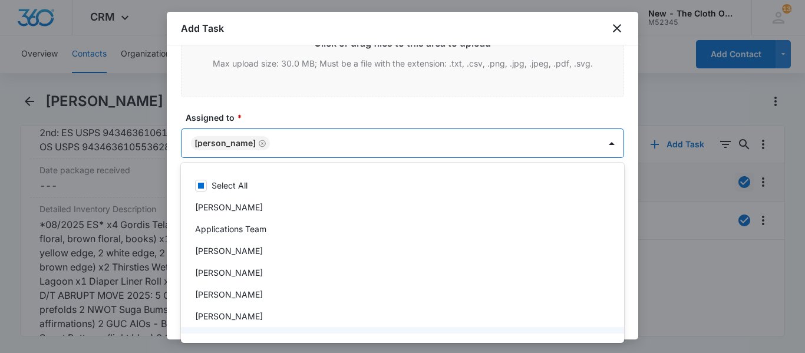
click at [610, 141] on div at bounding box center [402, 176] width 805 height 353
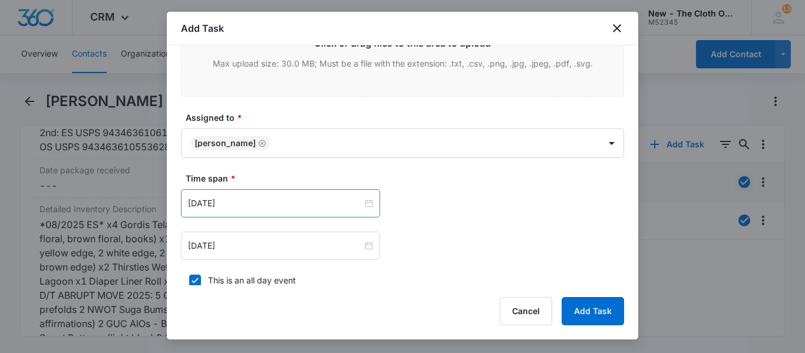
click at [243, 211] on div "[DATE]" at bounding box center [280, 203] width 199 height 28
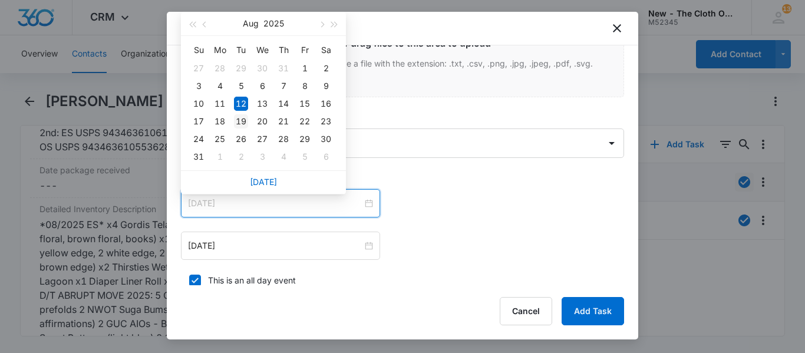
type input "[DATE]"
click at [242, 123] on div "19" at bounding box center [241, 121] width 14 height 14
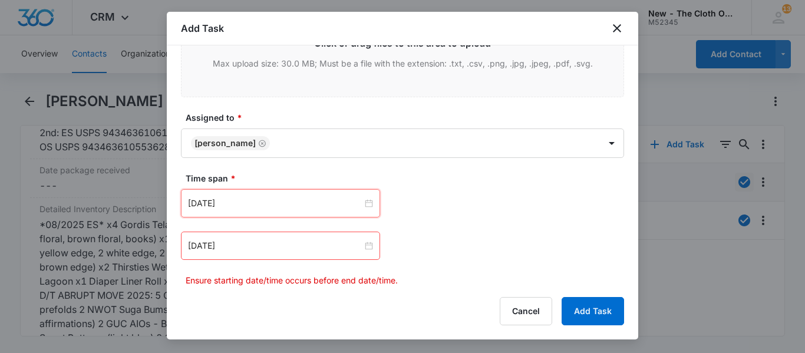
click at [234, 257] on div "[DATE]" at bounding box center [280, 246] width 199 height 28
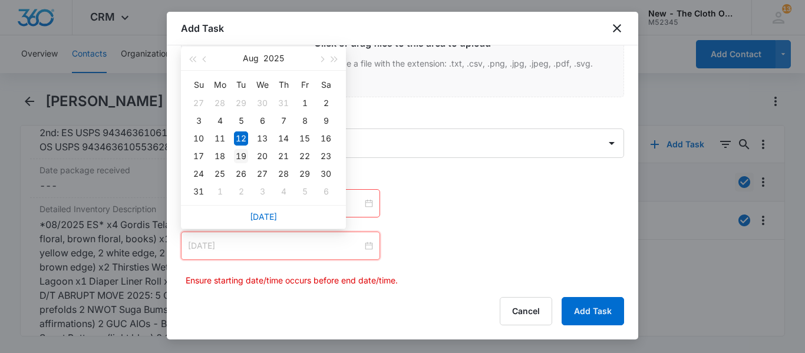
type input "[DATE]"
click at [242, 160] on div "19" at bounding box center [241, 156] width 14 height 14
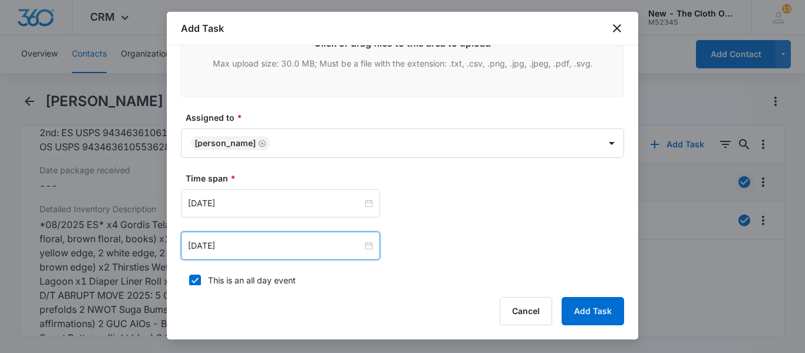
click at [537, 207] on div "[DATE] [DATE] Su Mo Tu We Th Fr Sa 27 28 29 30 31 1 2 3 4 5 6 7 8 9 10 11 12 13…" at bounding box center [402, 203] width 443 height 28
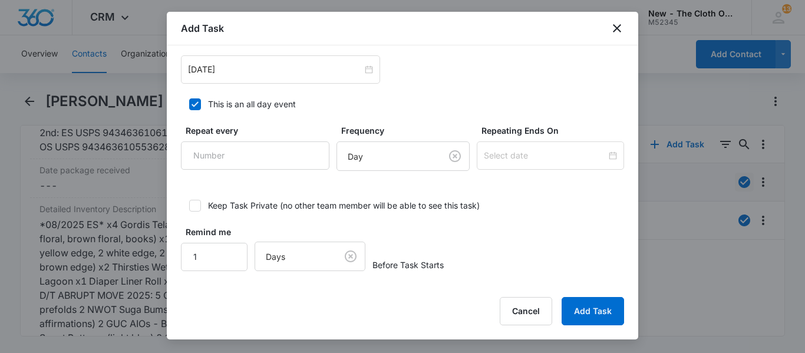
click at [594, 333] on div "Add Task Select Template Select Template Create Task Templates in Settings Flag…" at bounding box center [402, 176] width 471 height 328
click at [584, 307] on button "Add Task" at bounding box center [592, 311] width 62 height 28
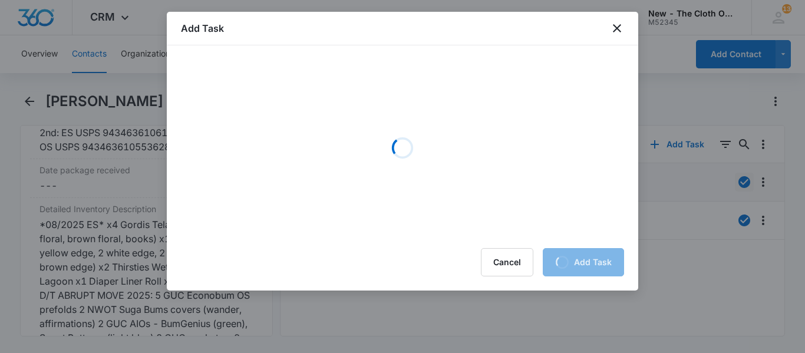
scroll to position [0, 0]
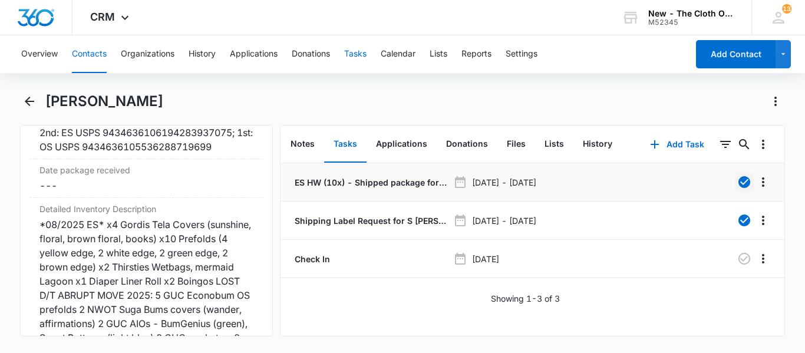
click at [355, 54] on button "Tasks" at bounding box center [355, 54] width 22 height 38
